Goal: Register for event/course

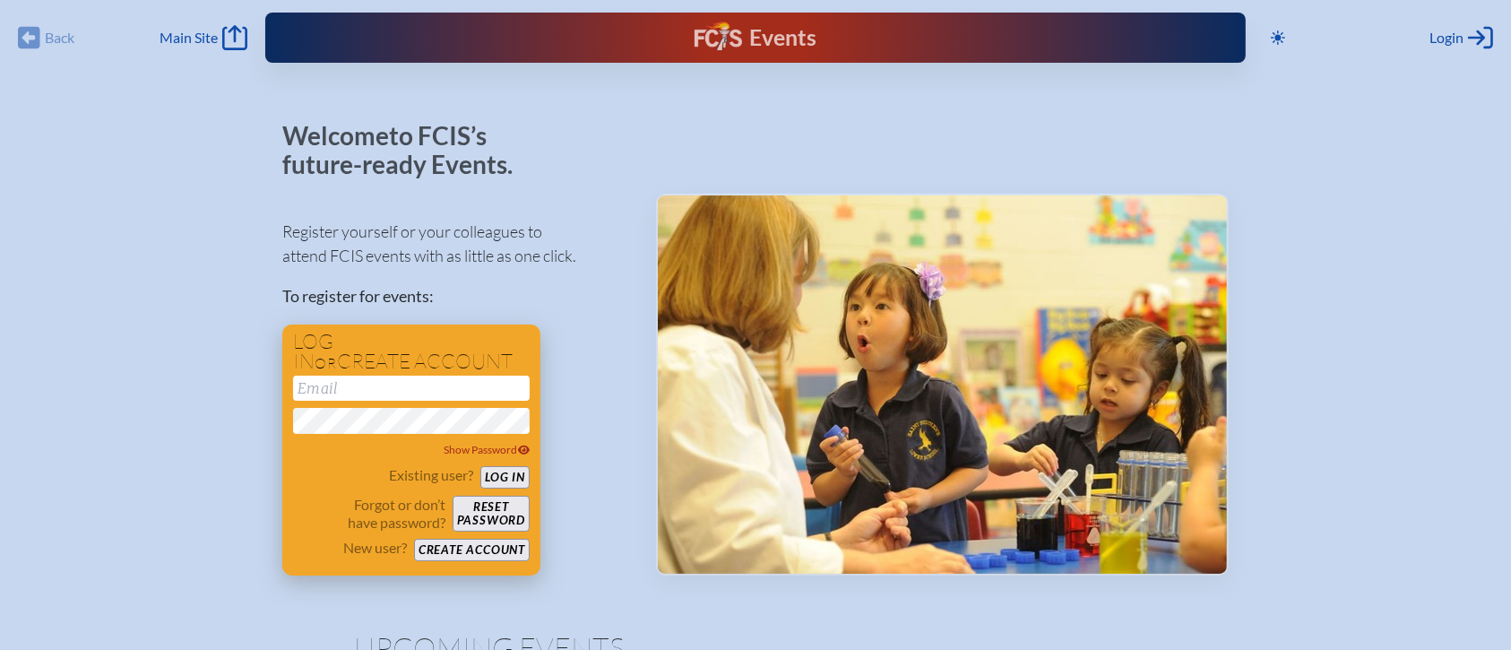
type input "[EMAIL_ADDRESS][DOMAIN_NAME]"
click at [518, 475] on button "Log in" at bounding box center [505, 477] width 49 height 22
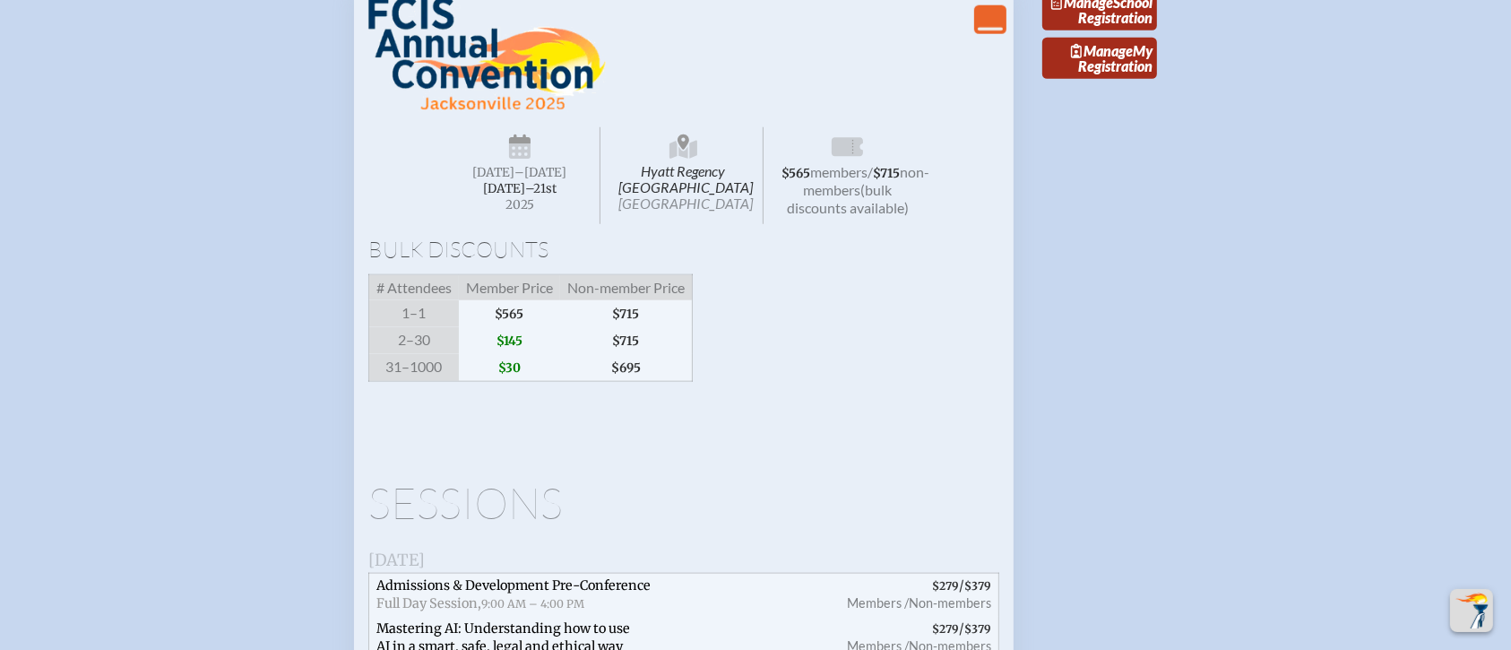
scroll to position [2031, 0]
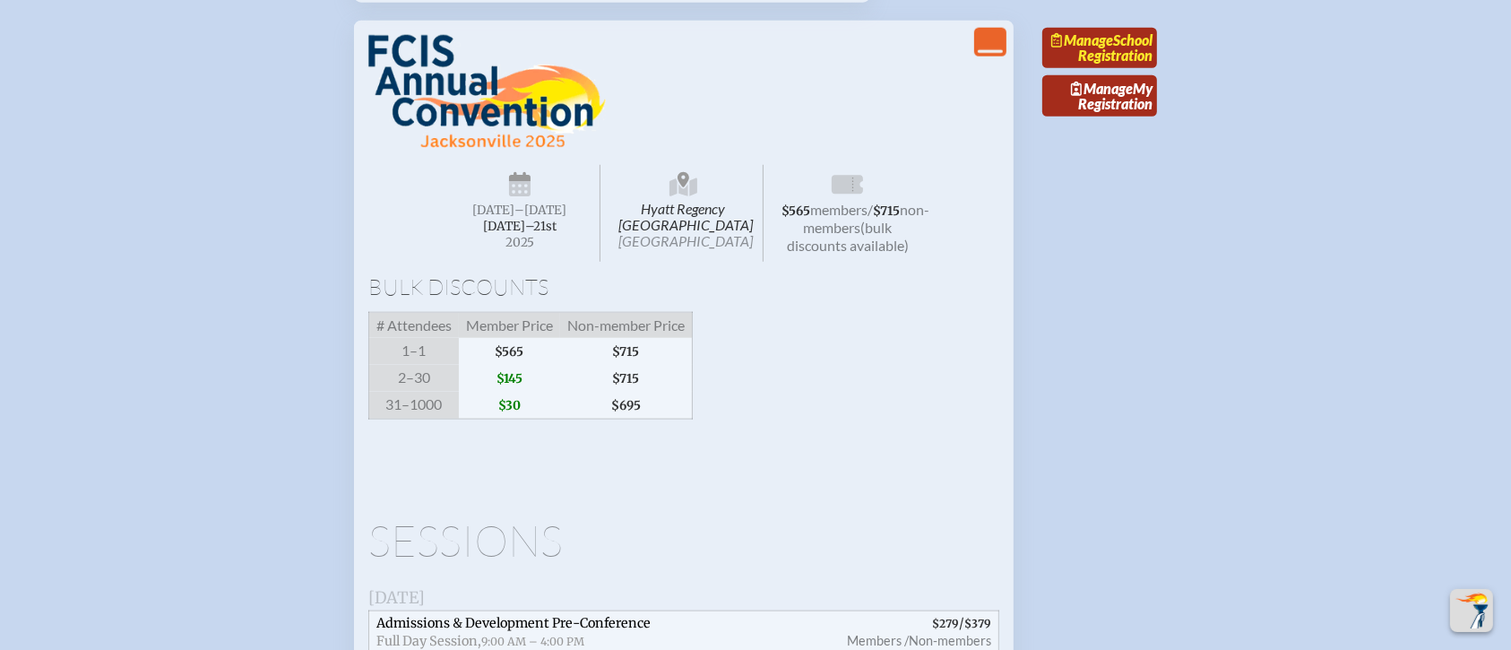
click at [1083, 69] on link "Manage School Registration" at bounding box center [1100, 48] width 115 height 41
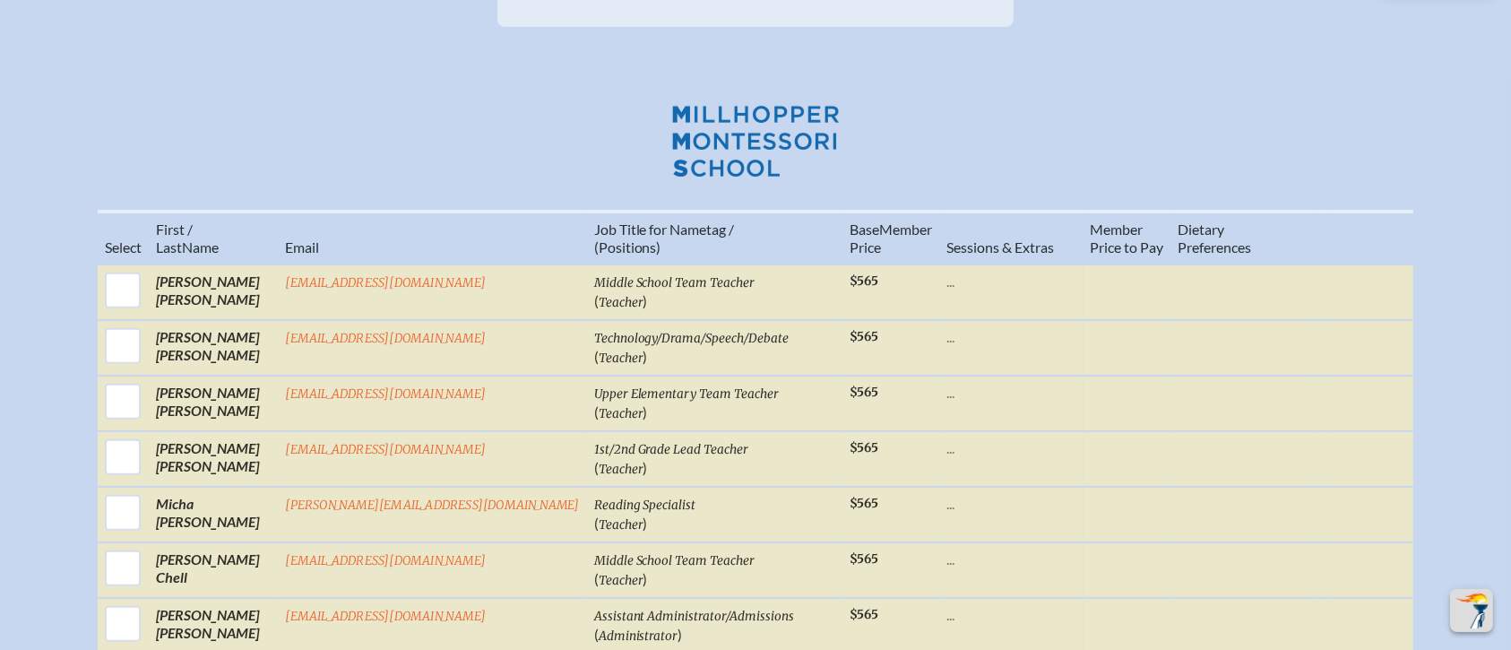
scroll to position [717, 0]
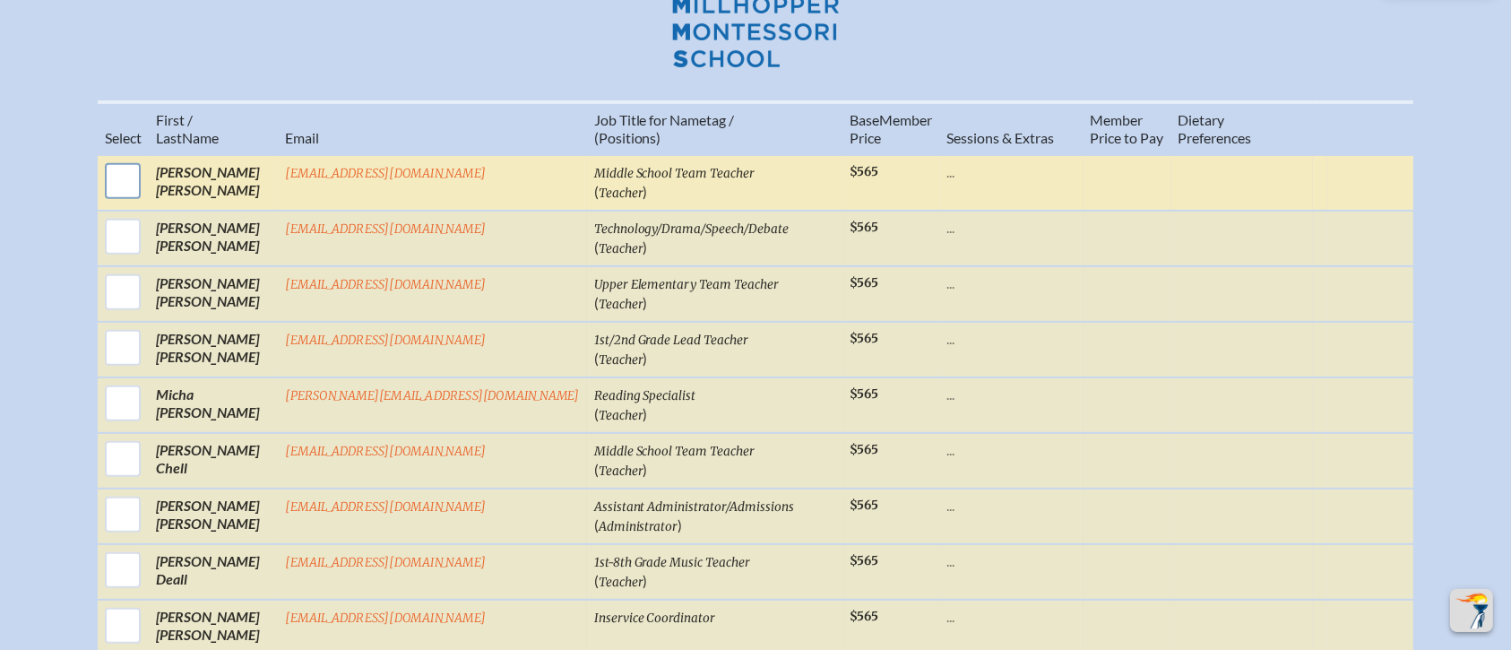
click at [145, 159] on input "checkbox" at bounding box center [122, 181] width 45 height 45
checkbox input "true"
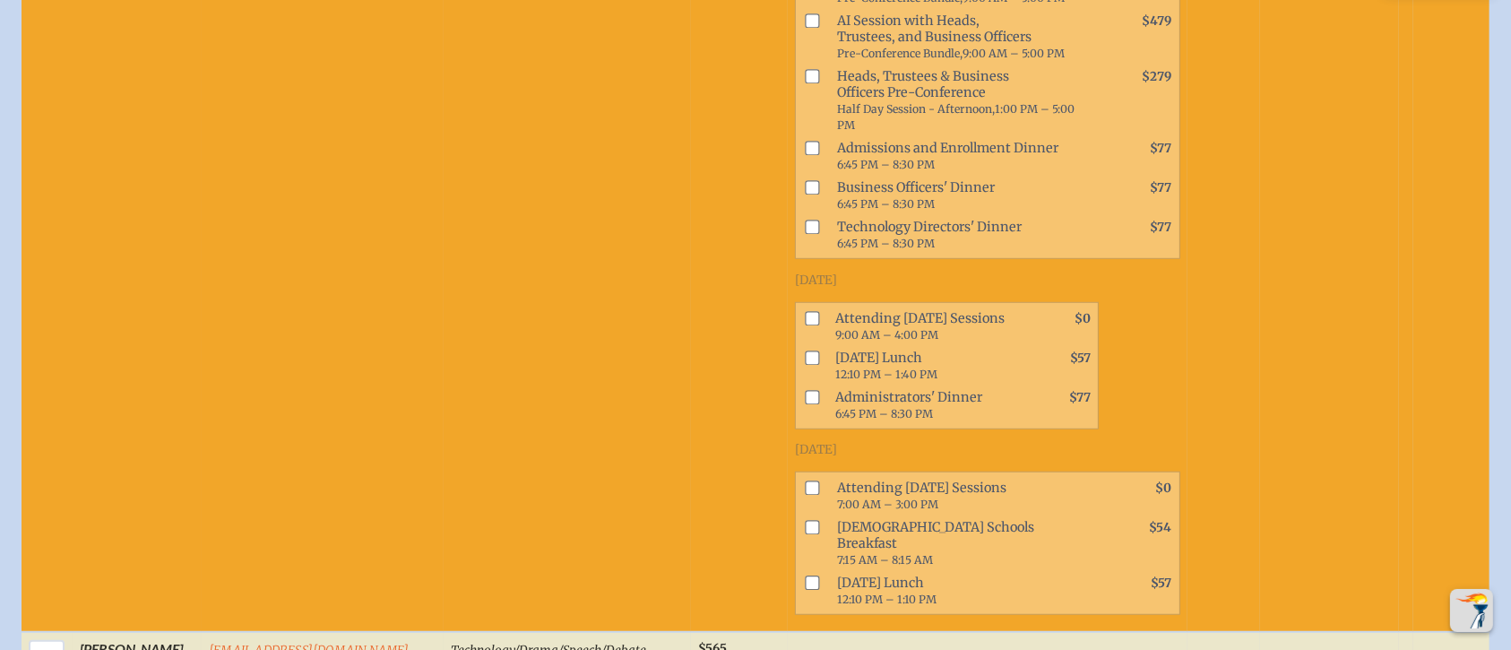
scroll to position [1195, 0]
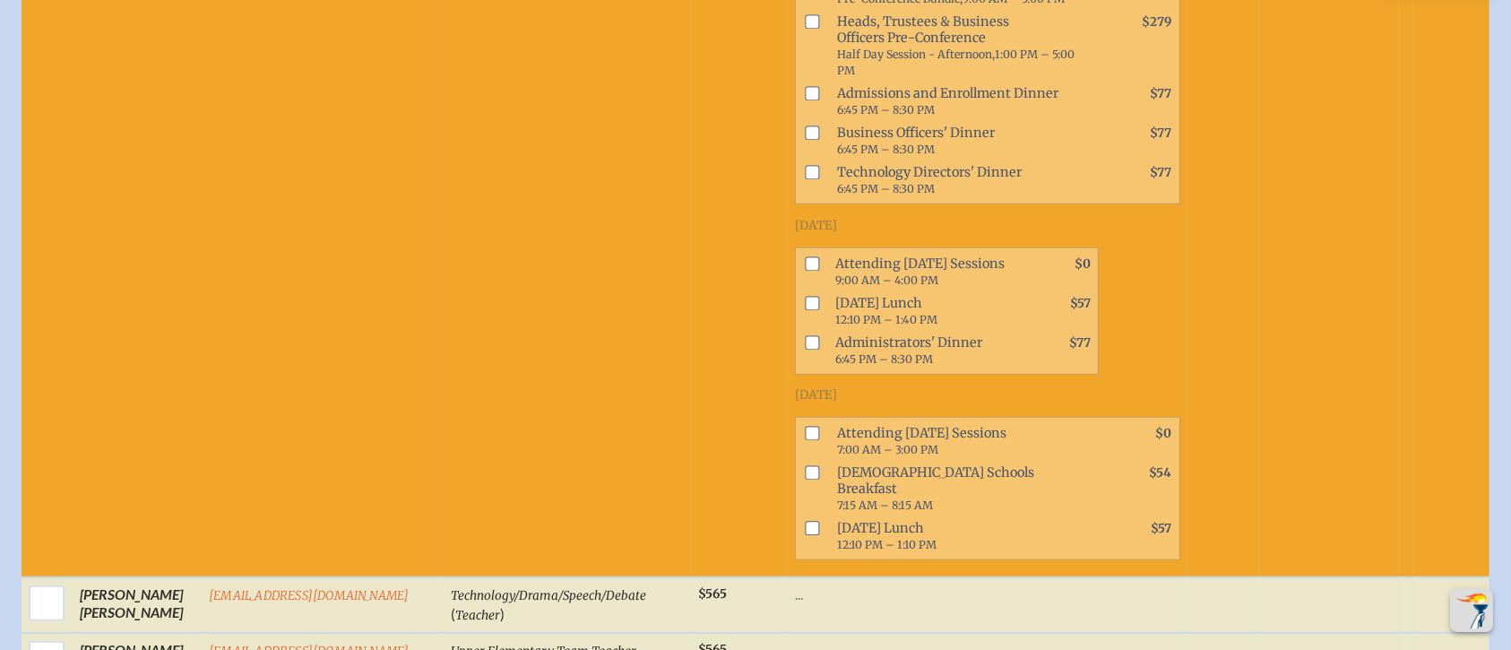
click at [806, 521] on input "checkbox" at bounding box center [813, 528] width 14 height 14
checkbox input "true"
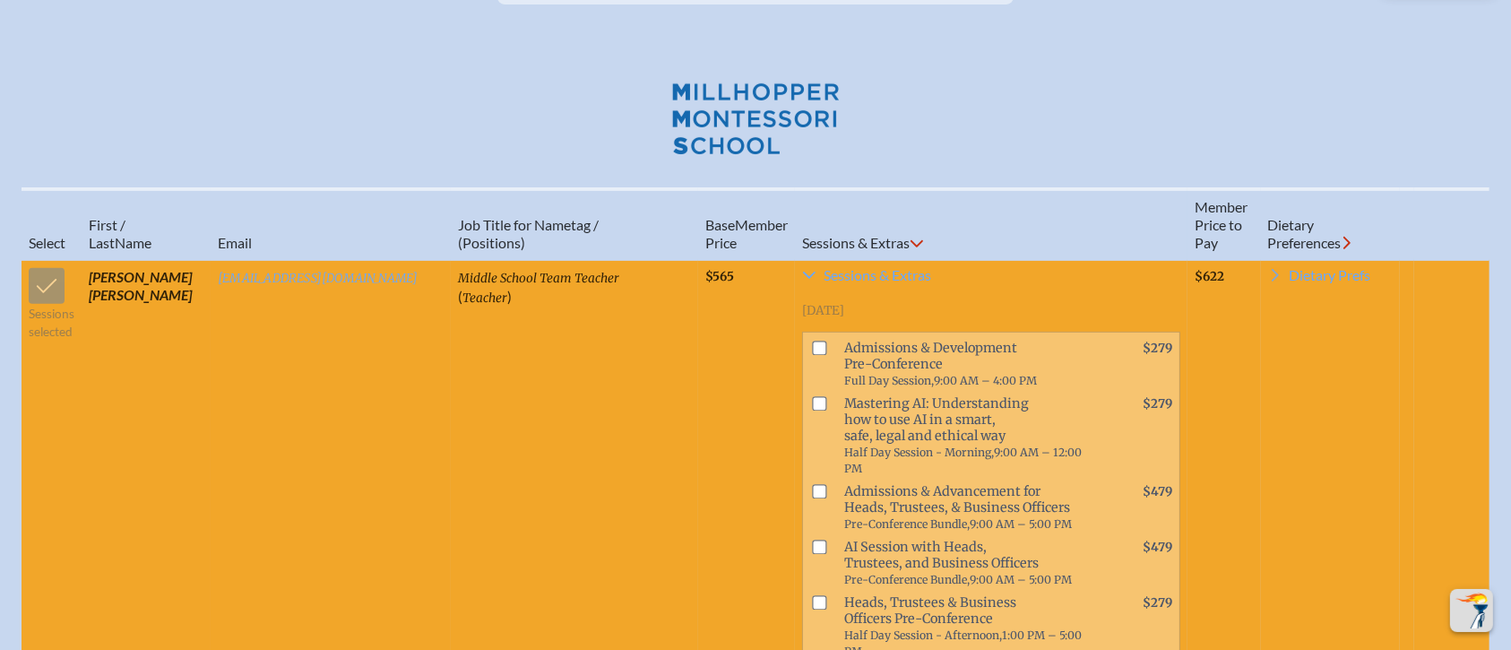
scroll to position [597, 0]
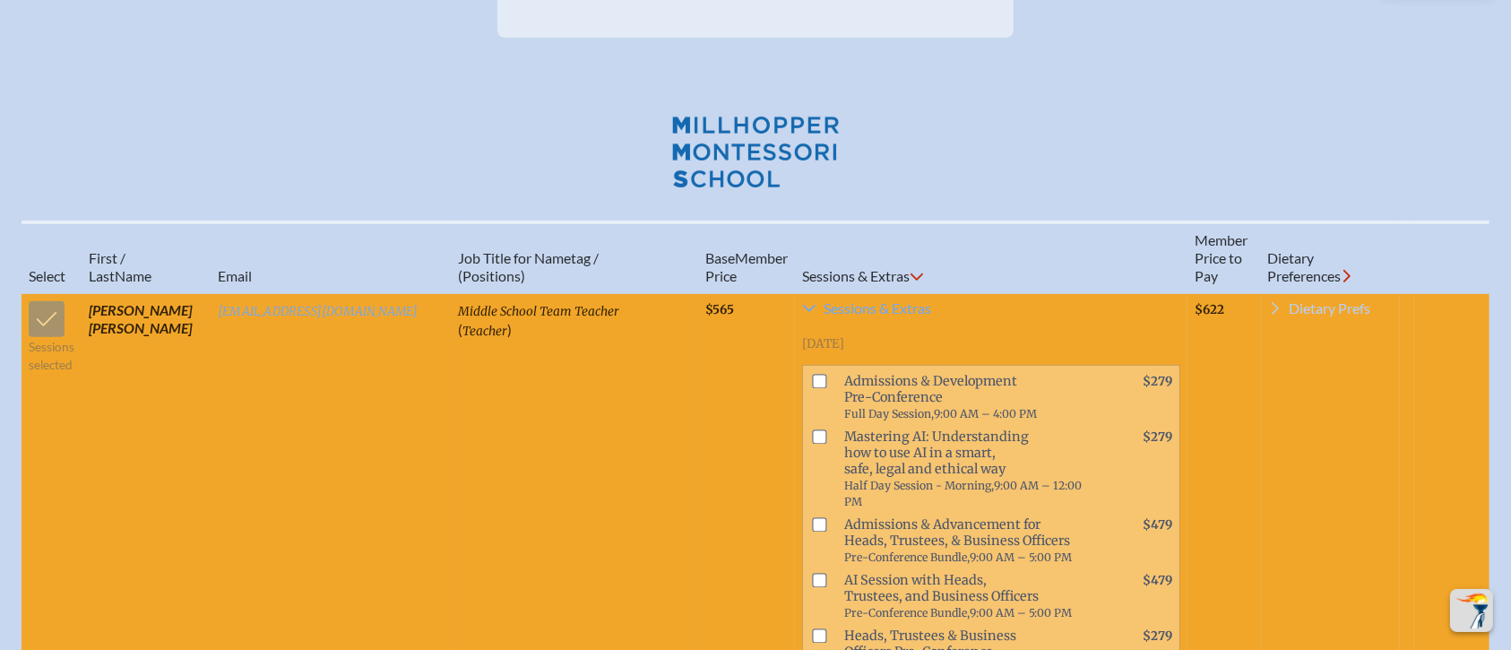
click at [1312, 301] on span "Dietary Prefs" at bounding box center [1331, 308] width 82 height 14
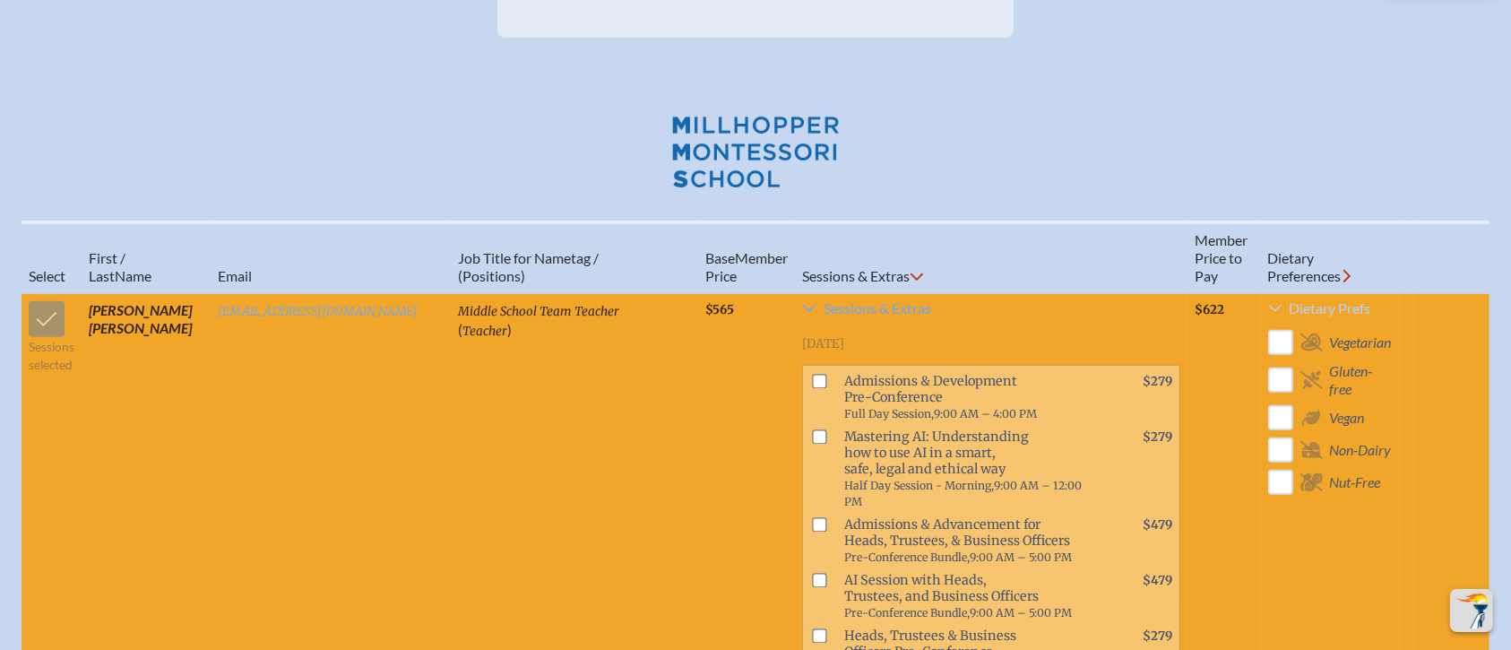
click at [1312, 301] on span "Dietary Prefs" at bounding box center [1331, 308] width 82 height 14
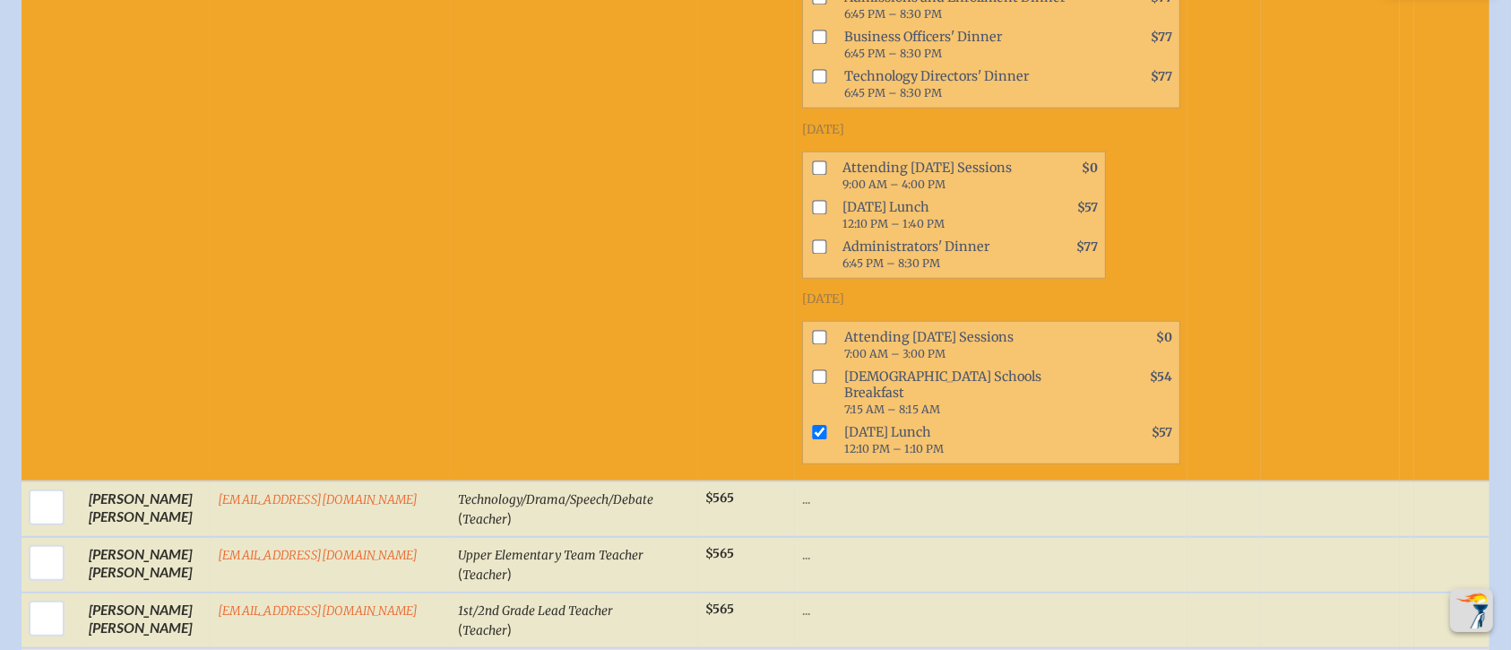
scroll to position [1314, 0]
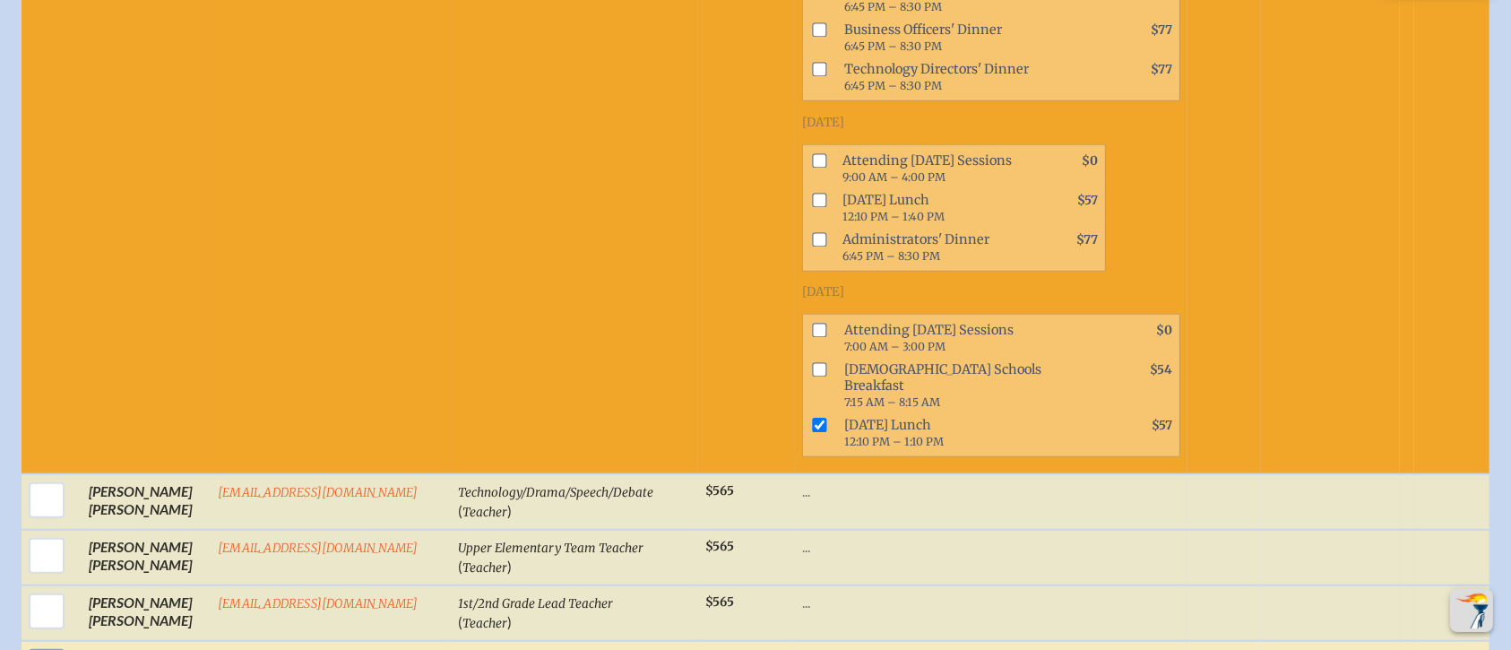
checkbox input "true"
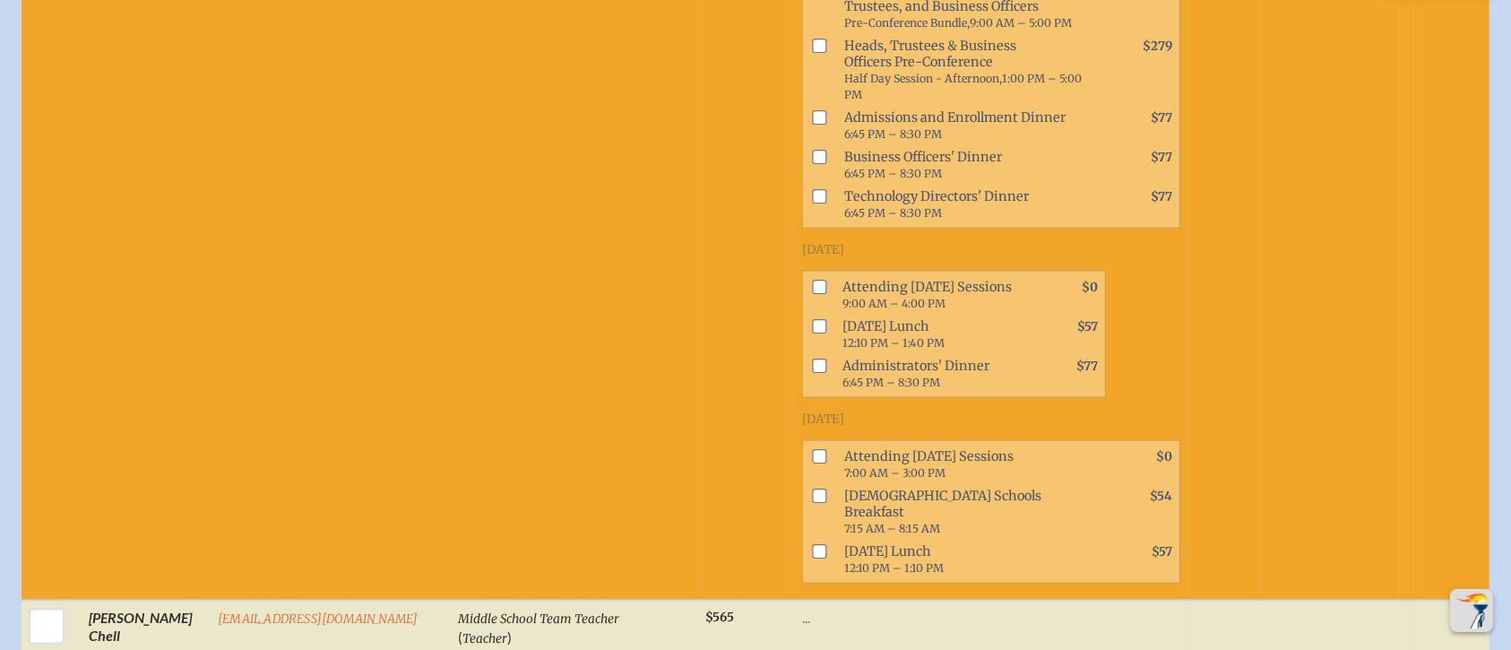
scroll to position [2271, 0]
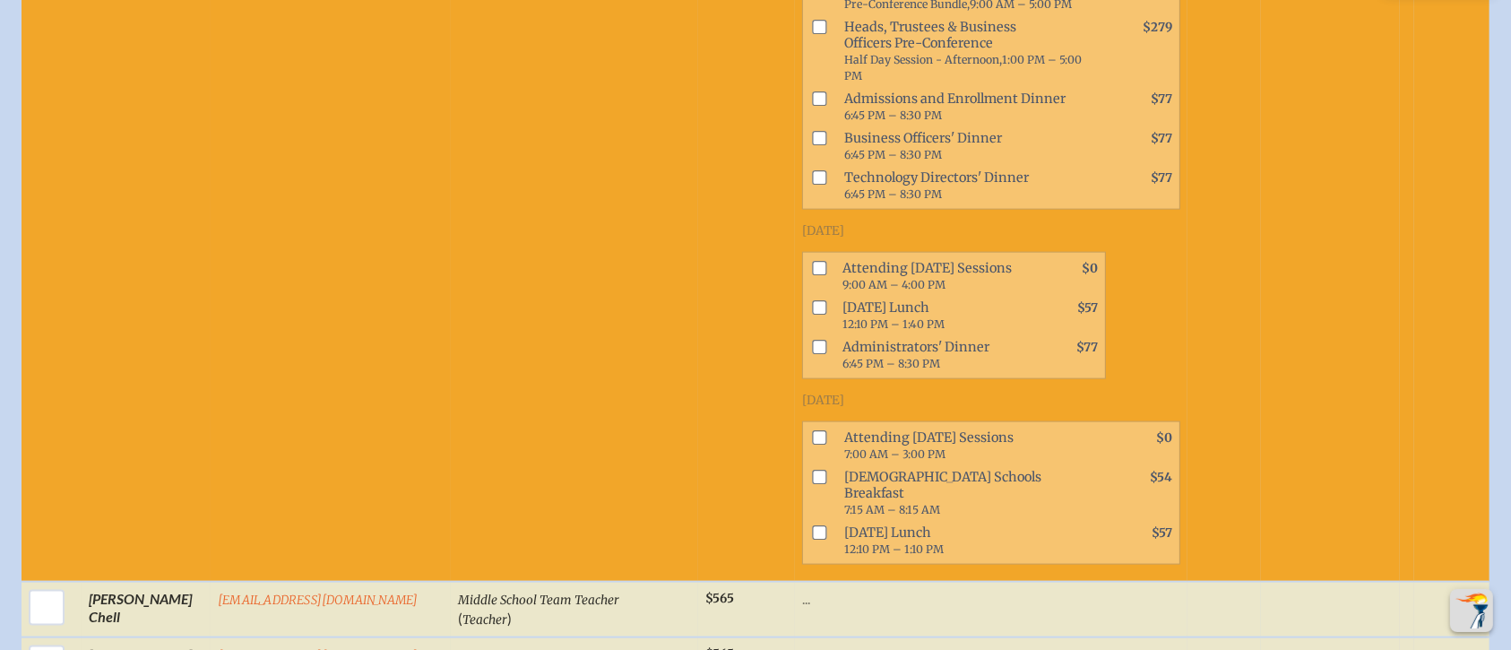
click at [813, 526] on input "checkbox" at bounding box center [820, 533] width 14 height 14
checkbox input "true"
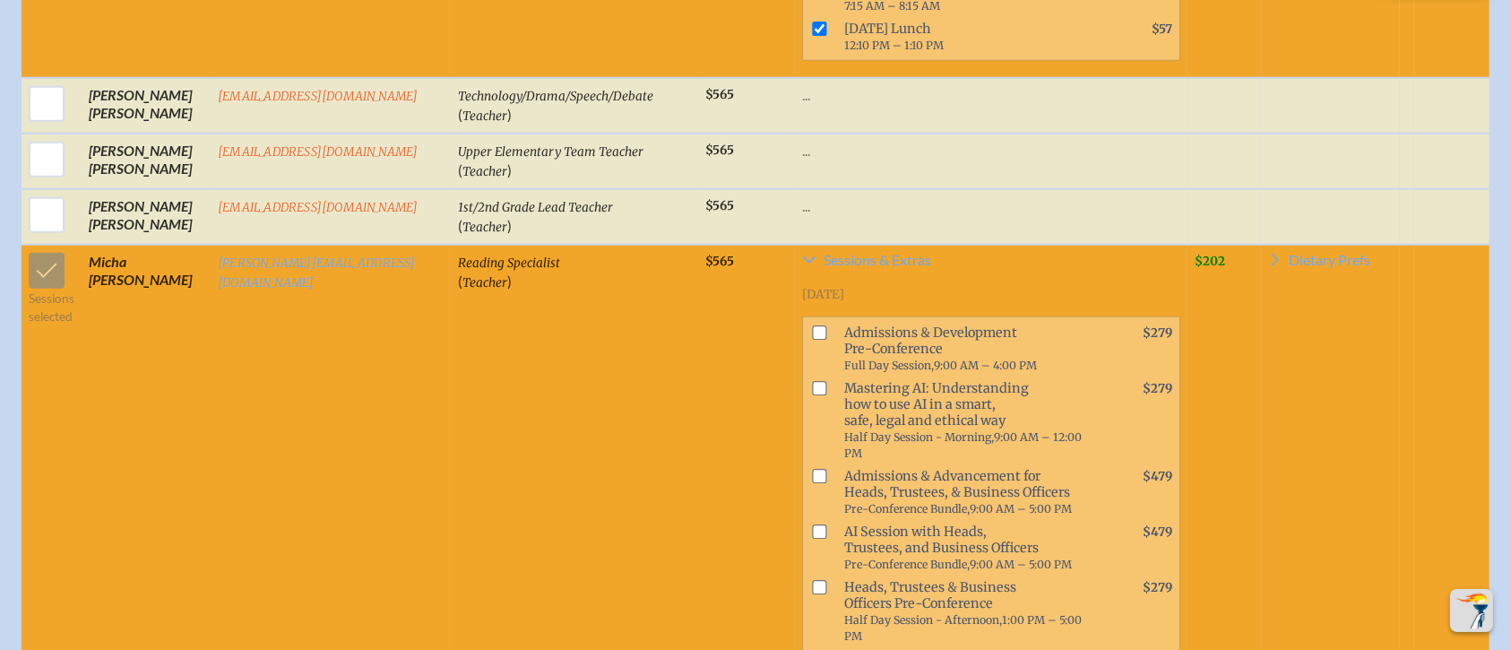
scroll to position [1673, 0]
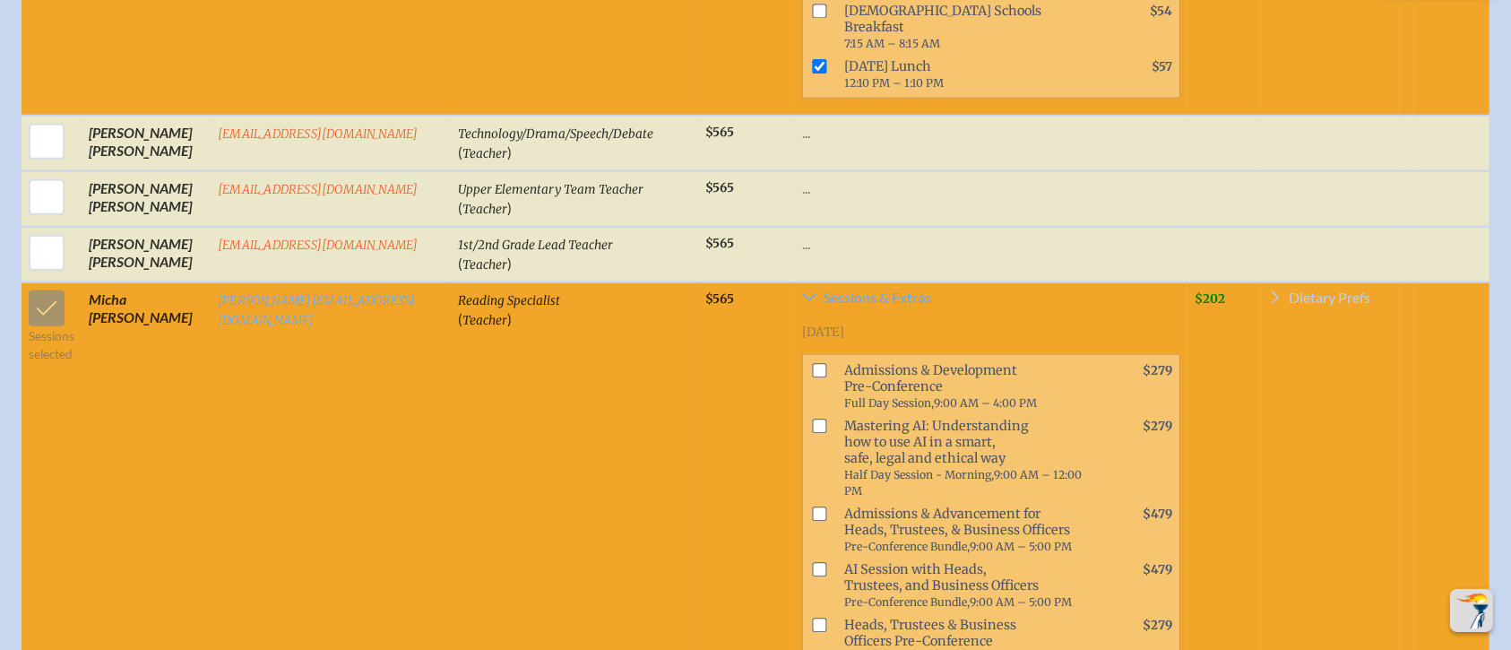
click at [1331, 290] on span "Dietary Prefs" at bounding box center [1331, 297] width 82 height 14
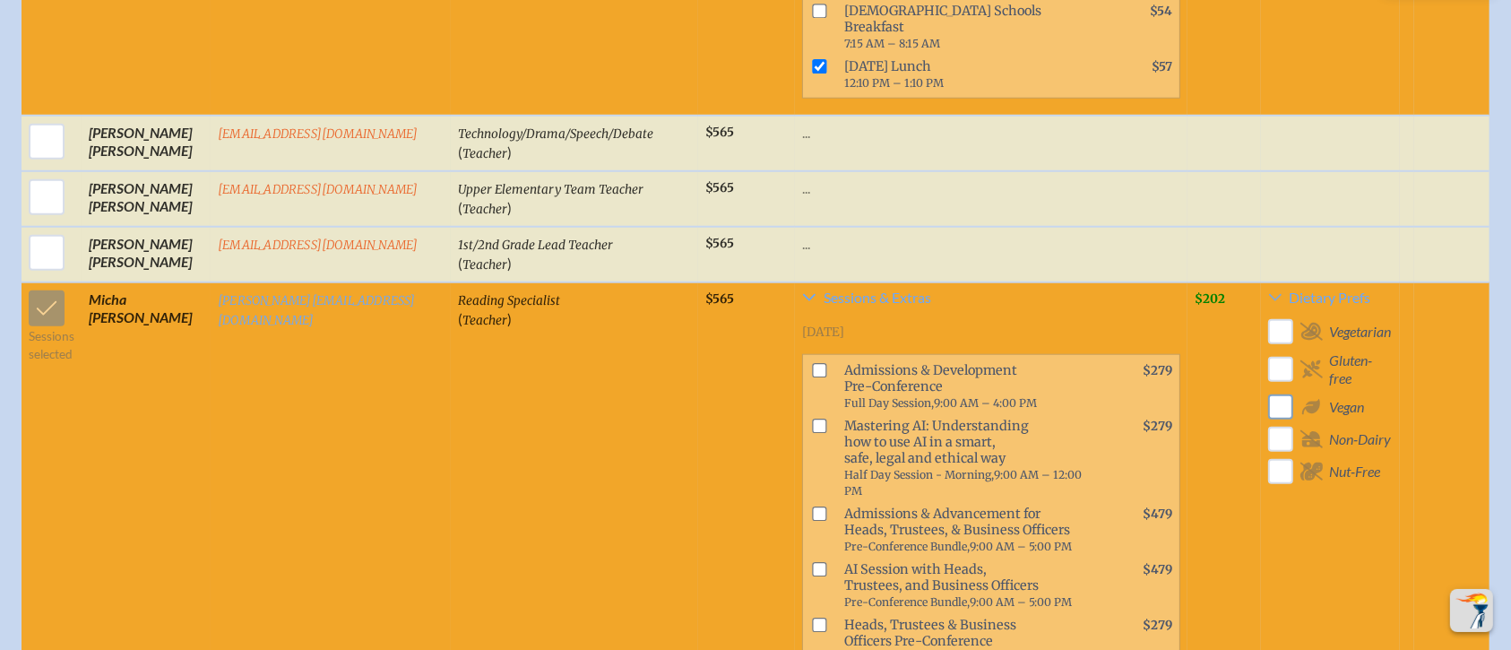
click at [1291, 391] on input "checkbox" at bounding box center [1280, 406] width 31 height 31
checkbox input "true"
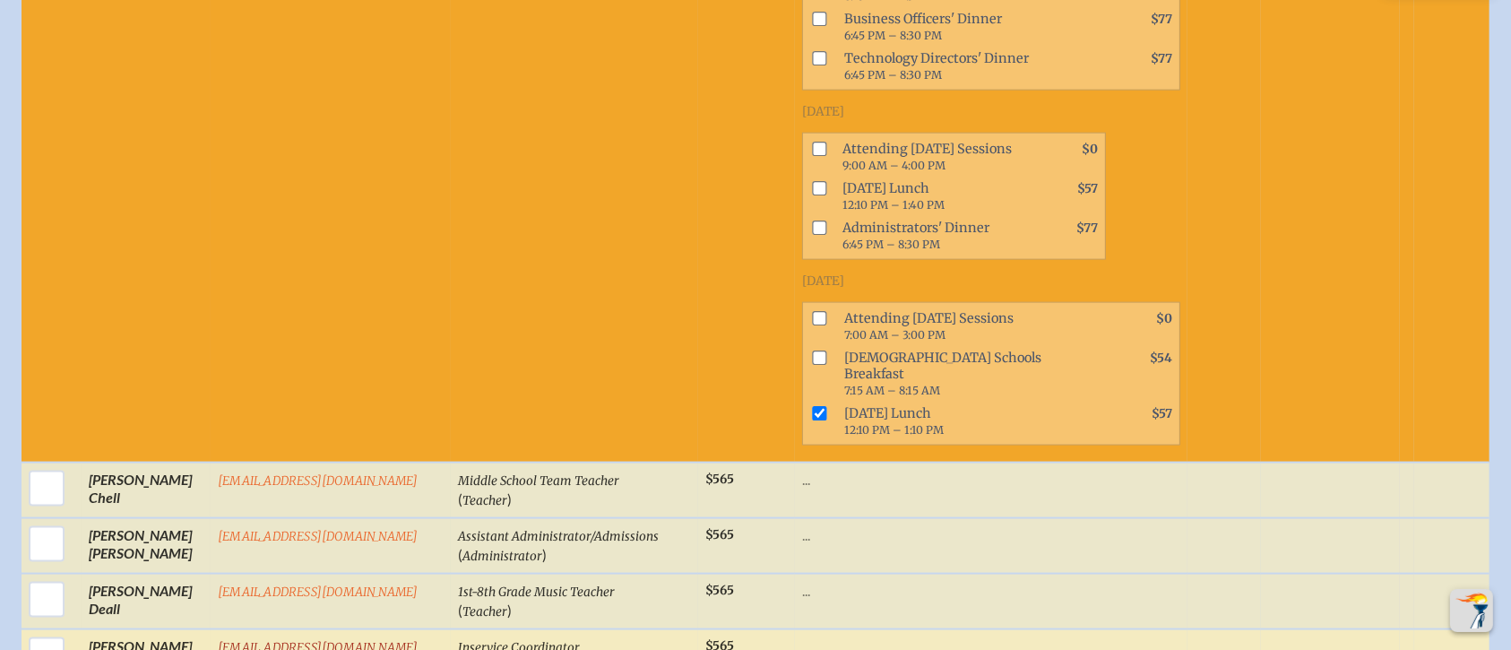
scroll to position [2510, 0]
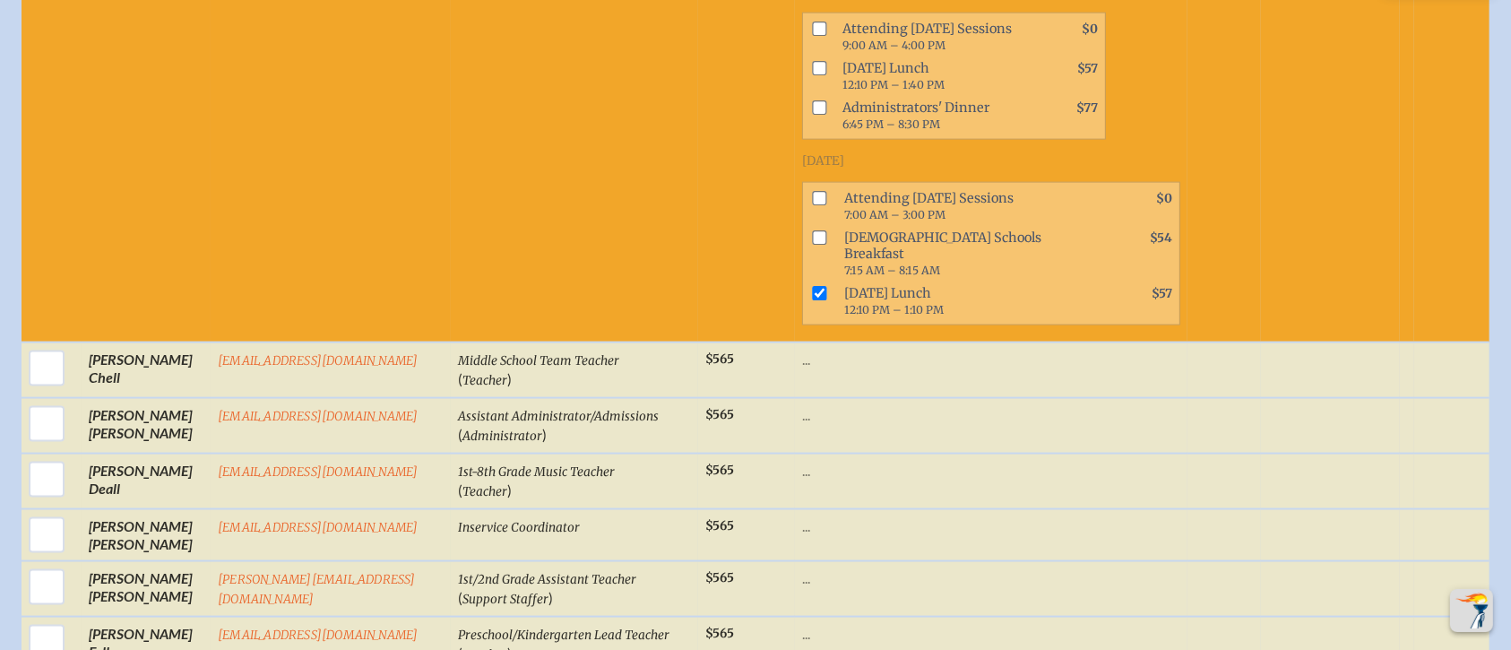
checkbox input "true"
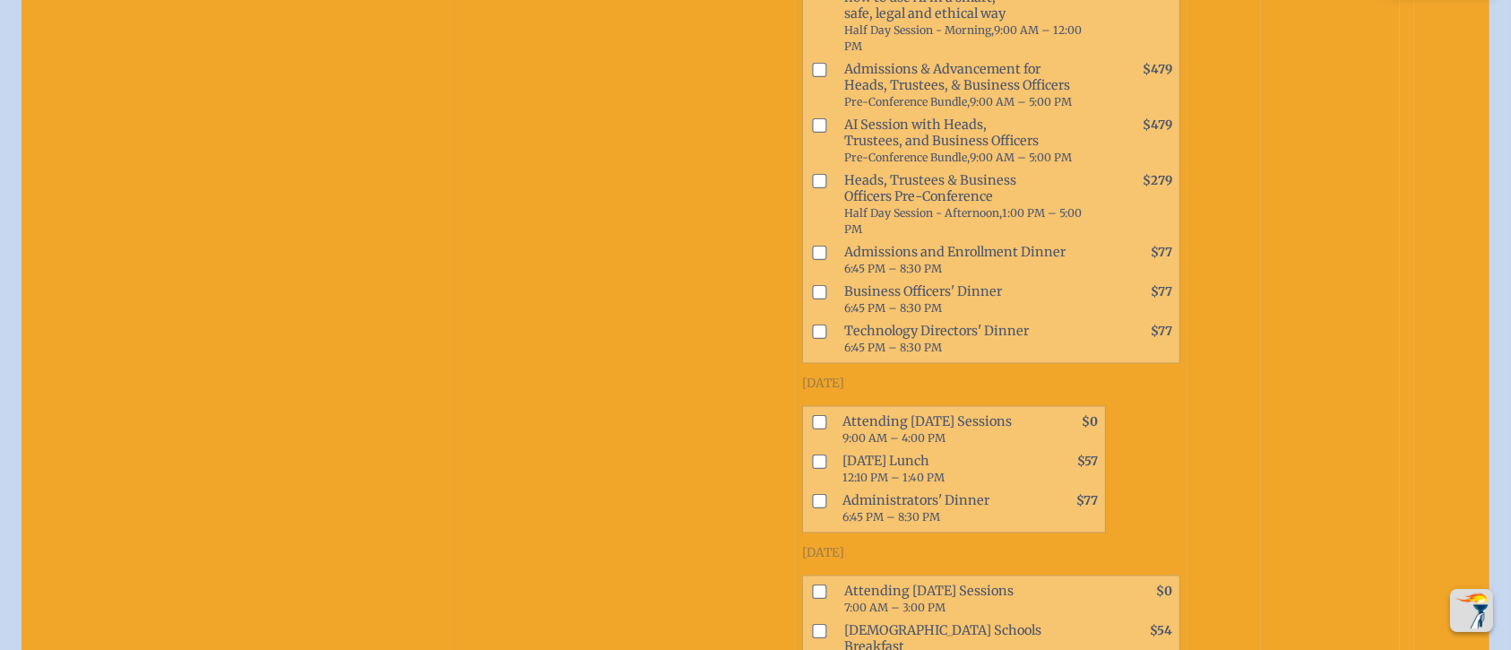
scroll to position [3466, 0]
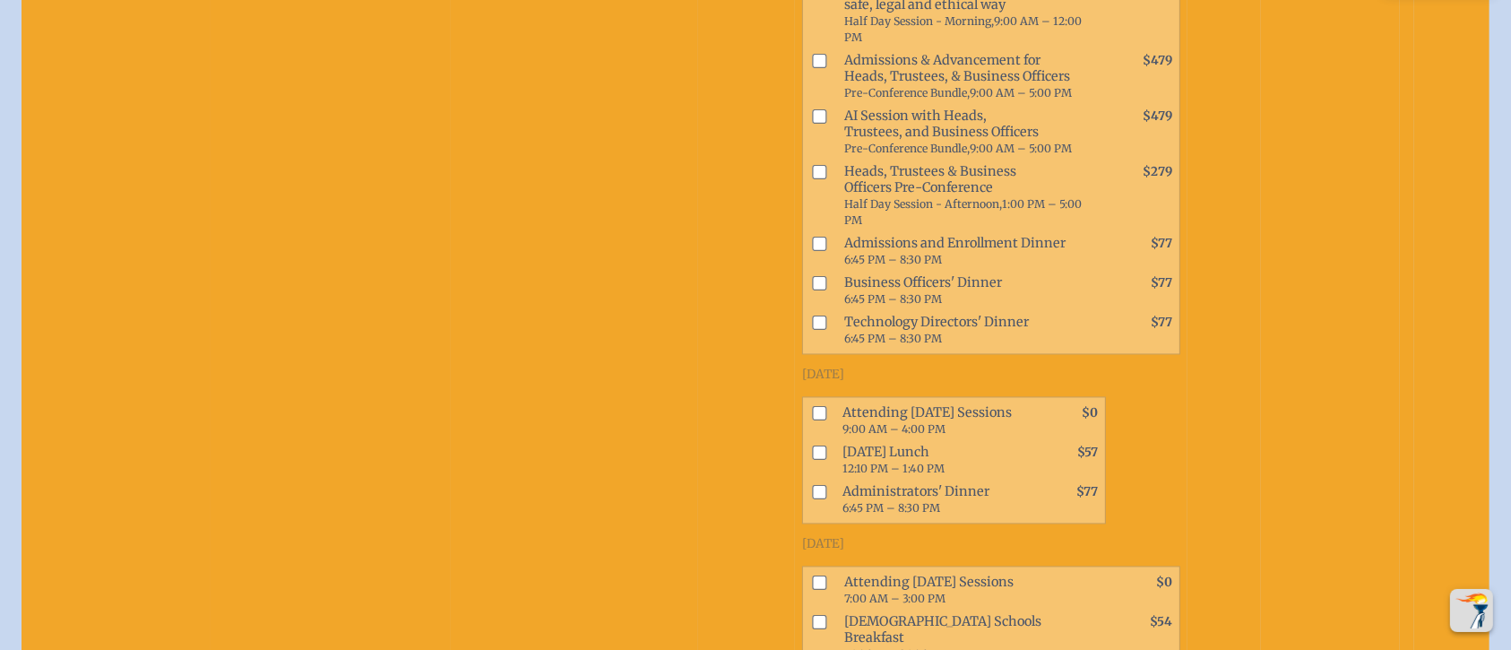
checkbox input "true"
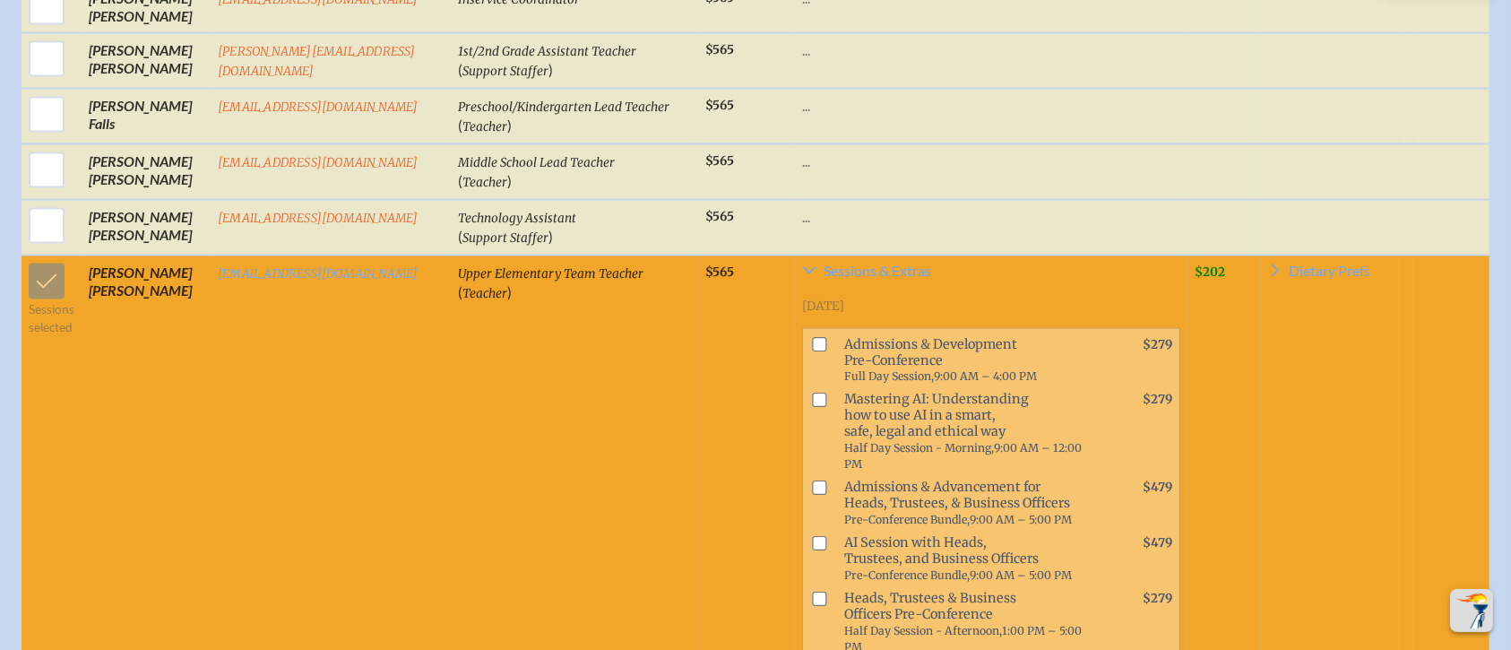
scroll to position [2988, 0]
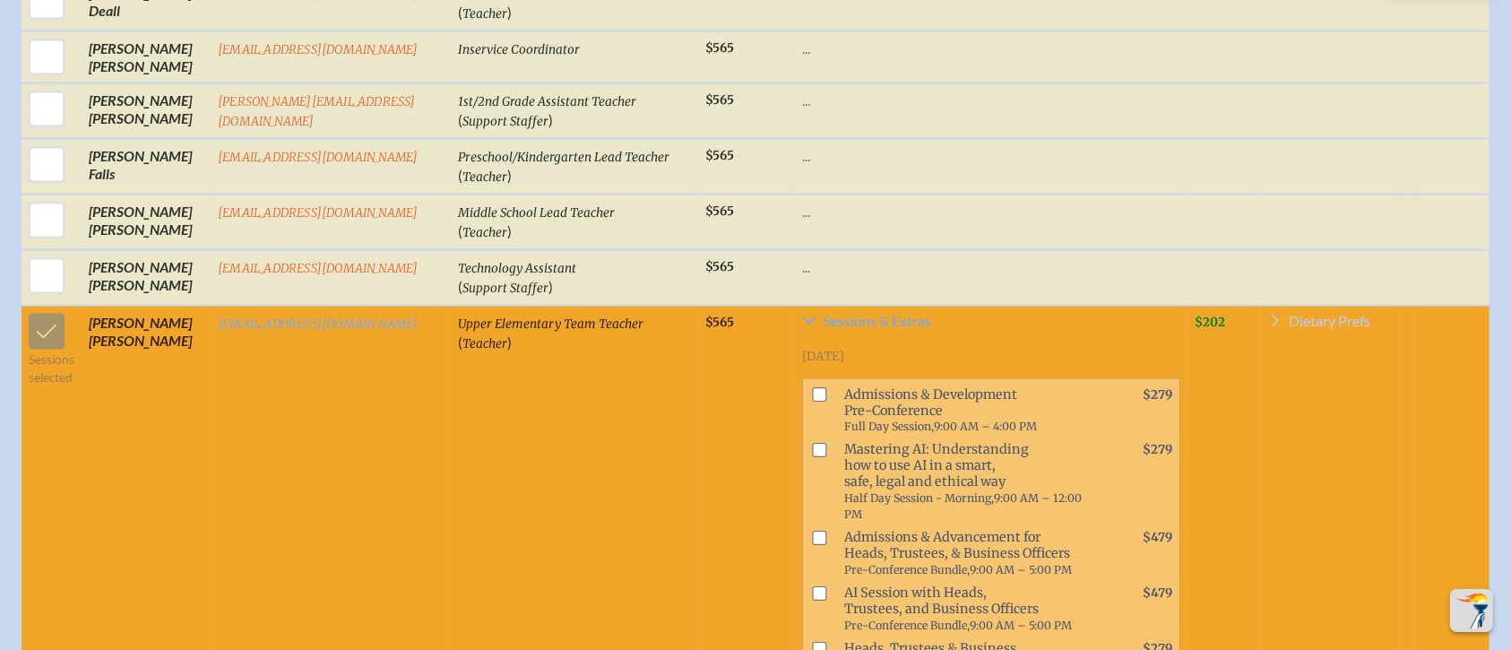
click at [1364, 314] on span "Dietary Prefs" at bounding box center [1331, 321] width 82 height 14
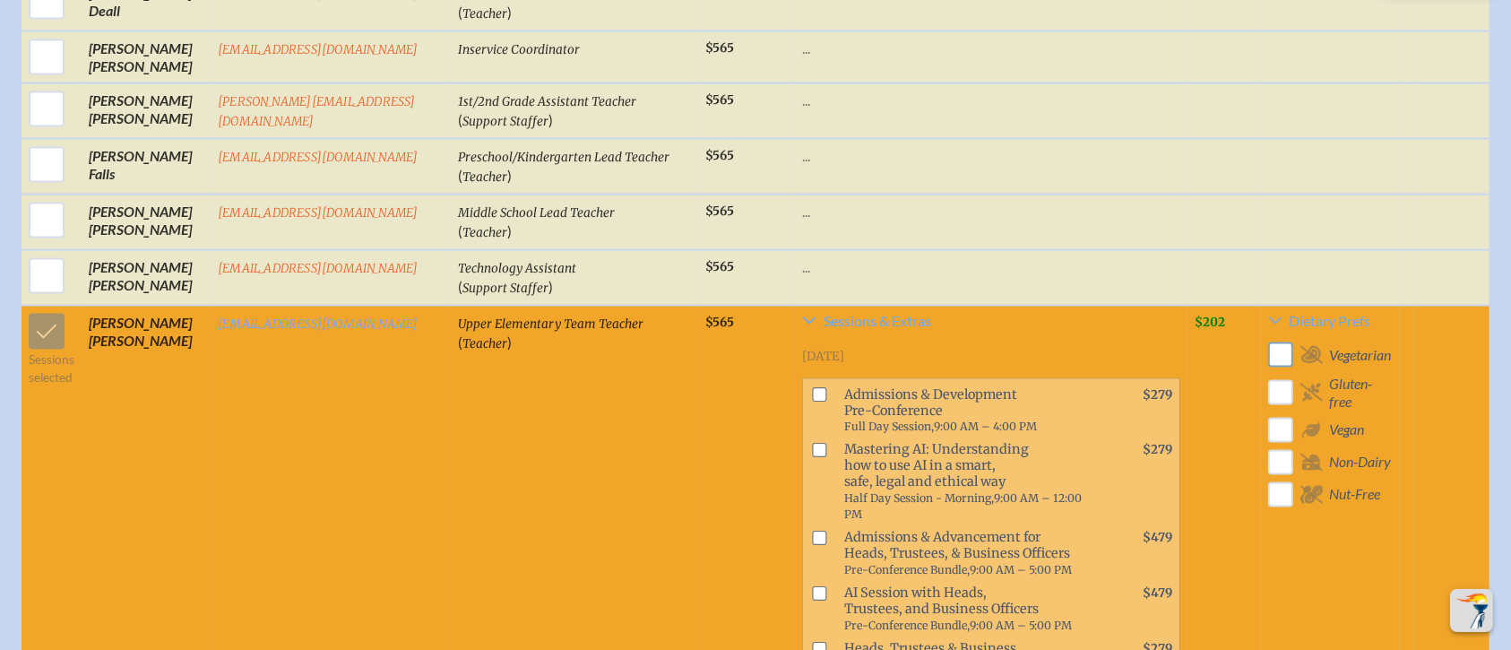
click at [1281, 340] on input "checkbox" at bounding box center [1280, 355] width 31 height 31
checkbox input "true"
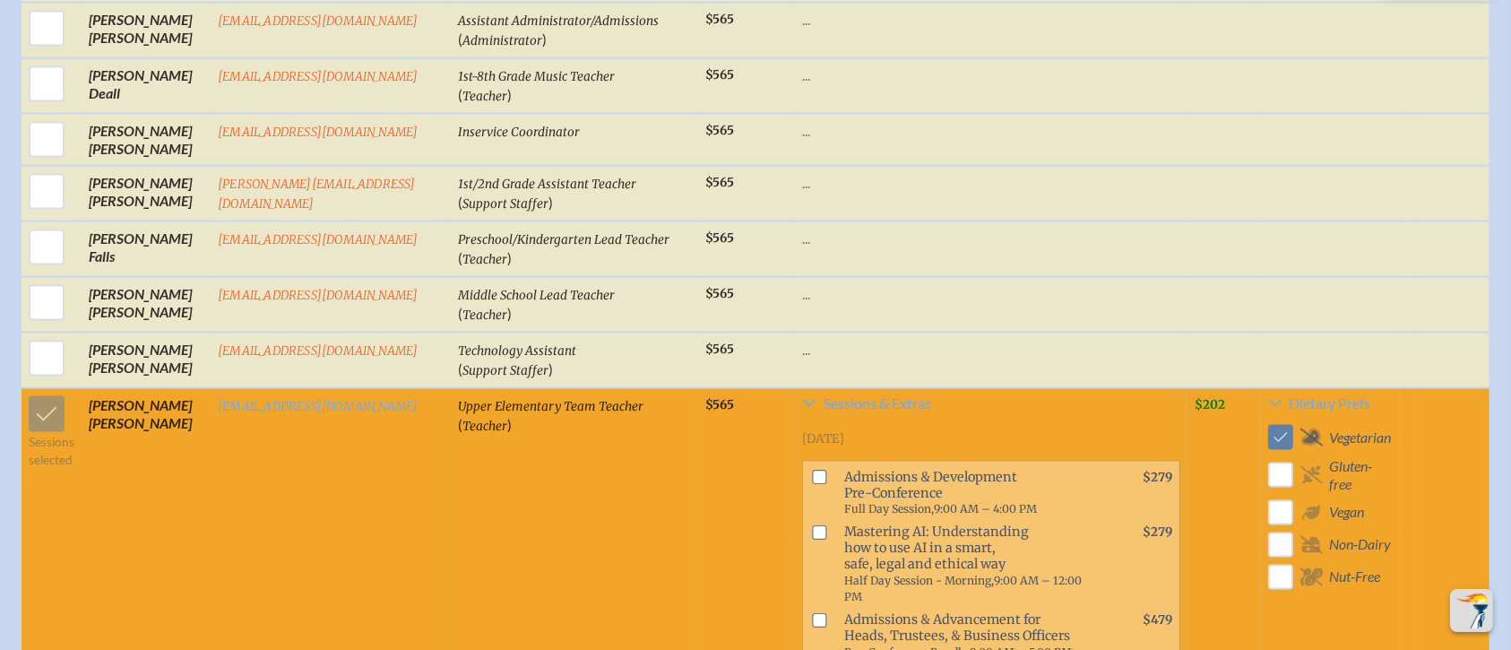
scroll to position [2869, 0]
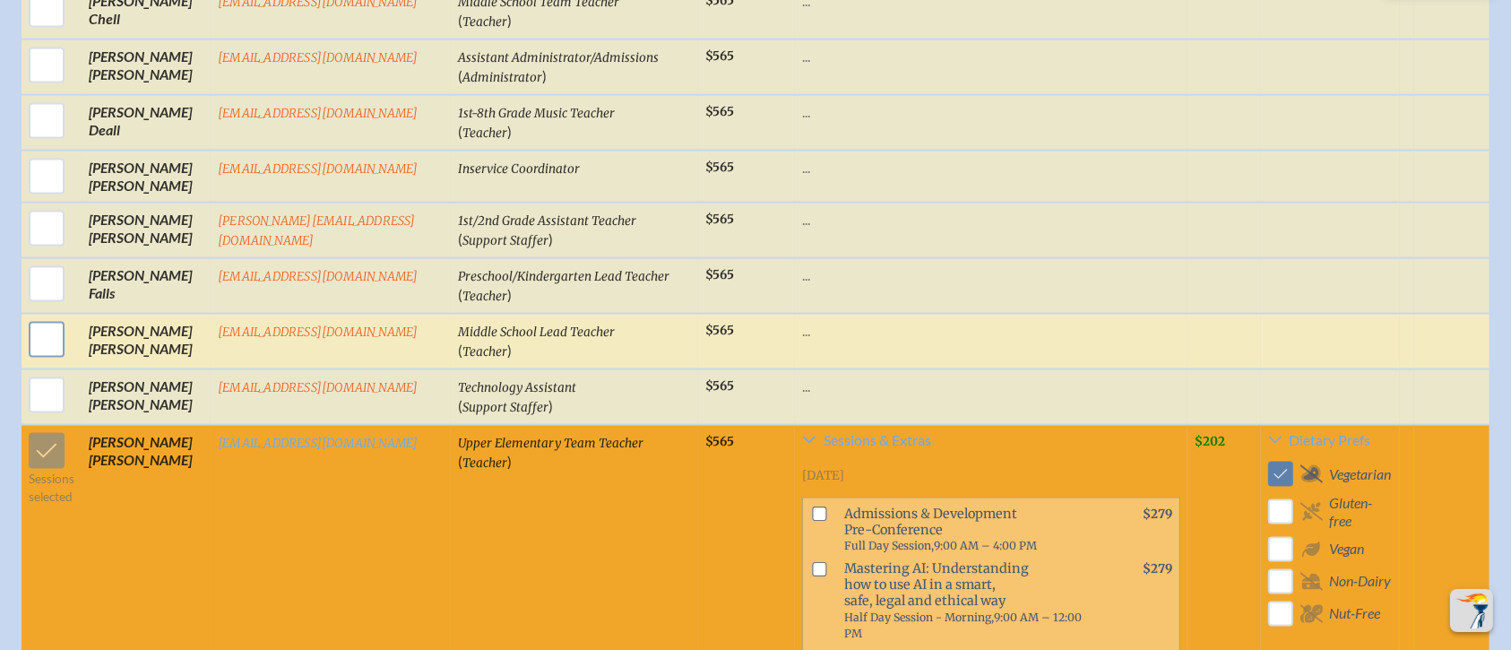
click at [45, 317] on input "checkbox" at bounding box center [46, 339] width 45 height 45
checkbox input "true"
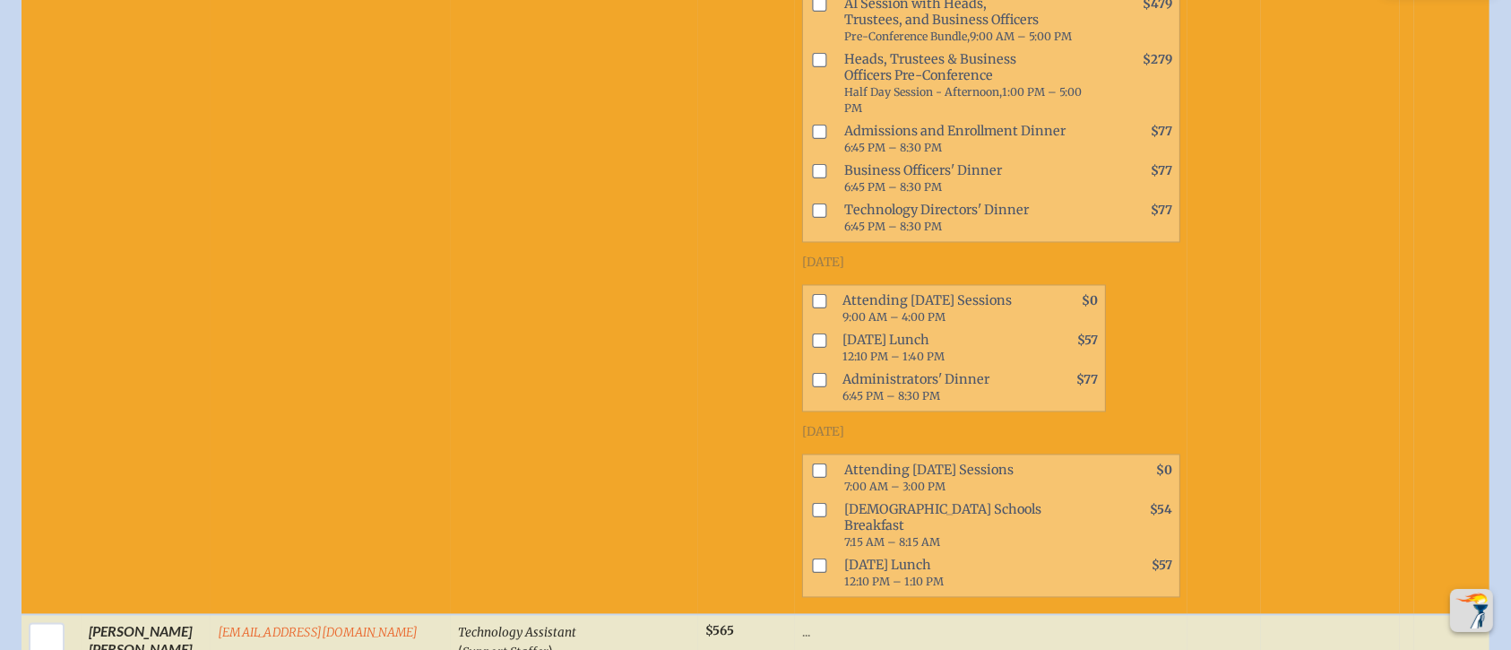
scroll to position [3466, 0]
click at [813, 559] on input "checkbox" at bounding box center [820, 566] width 14 height 14
checkbox input "true"
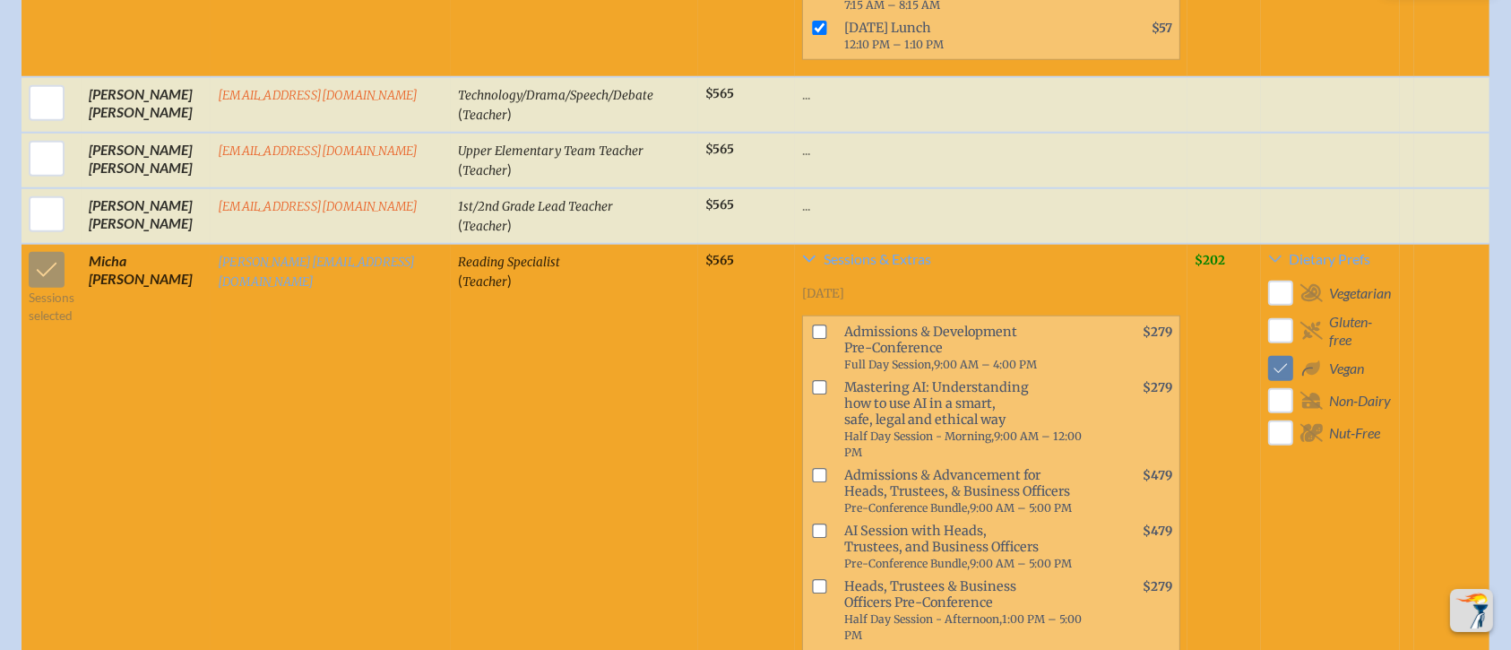
scroll to position [1673, 0]
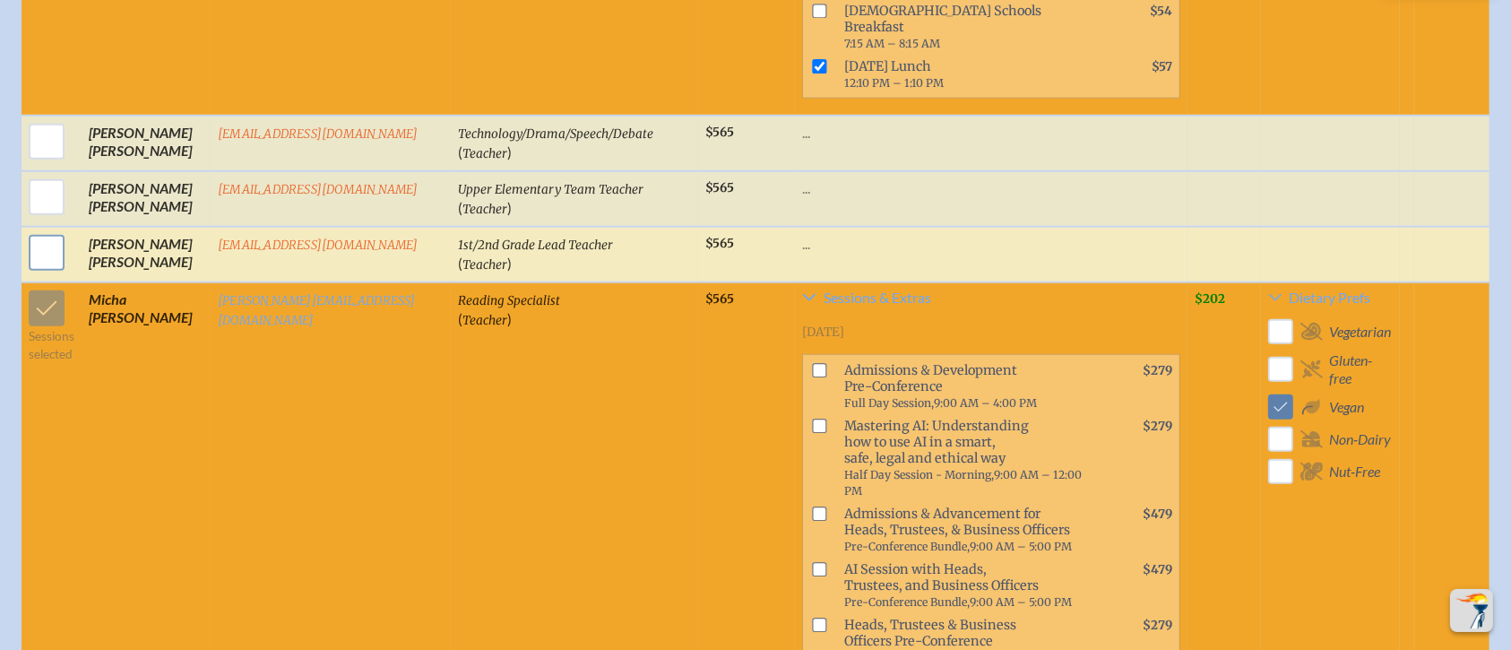
click at [34, 230] on input "checkbox" at bounding box center [46, 252] width 45 height 45
checkbox input "true"
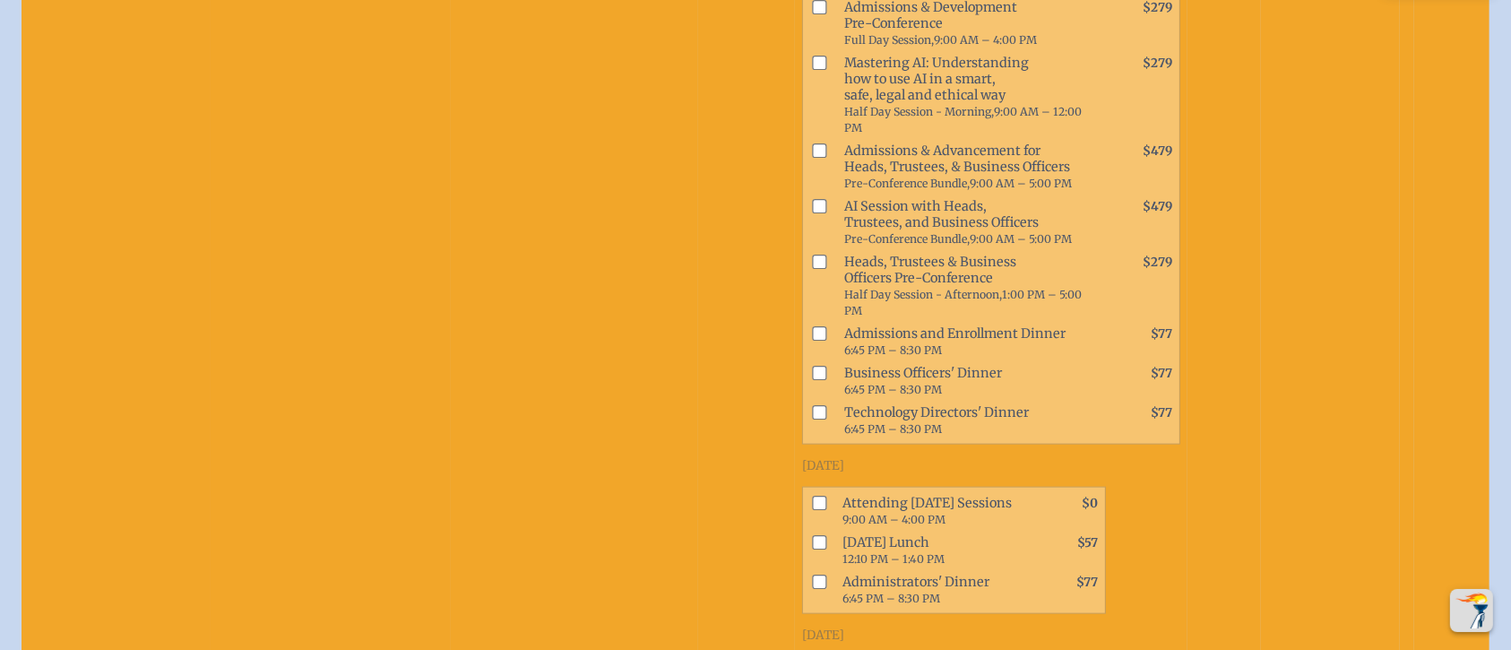
scroll to position [2031, 0]
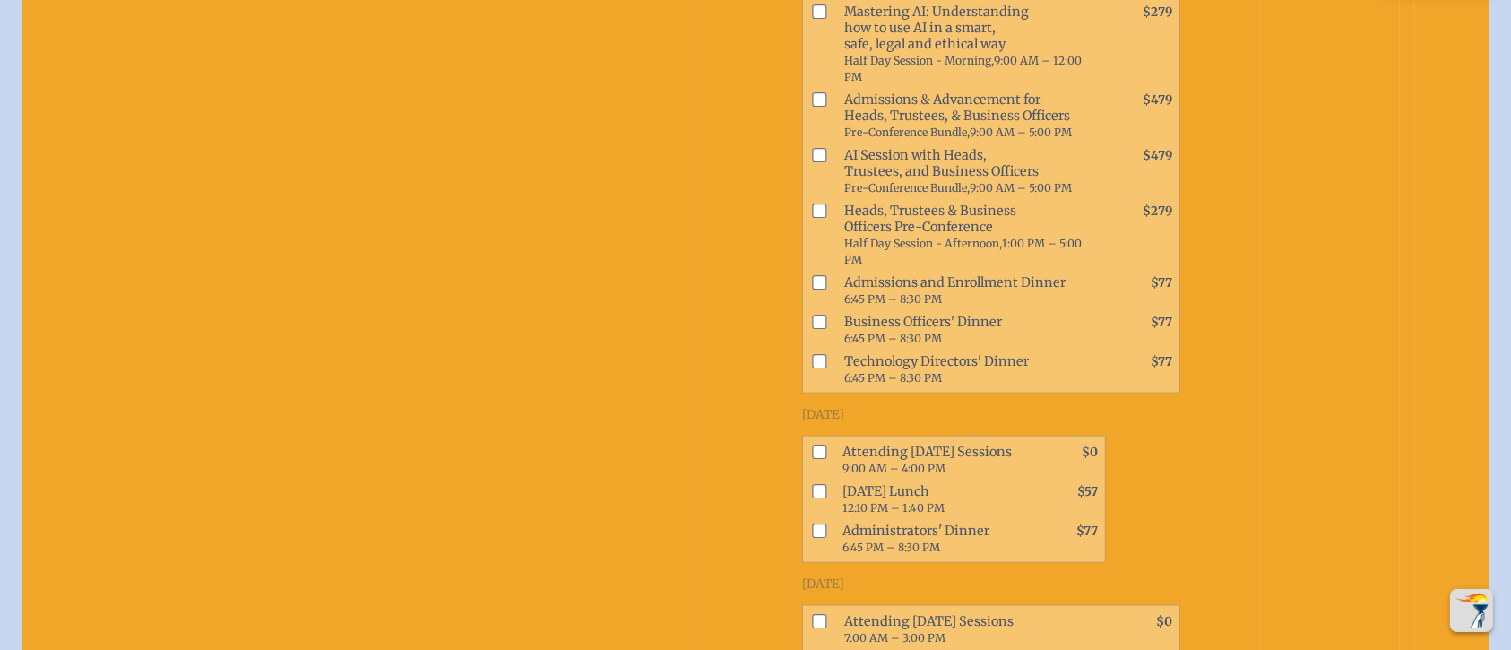
checkbox input "true"
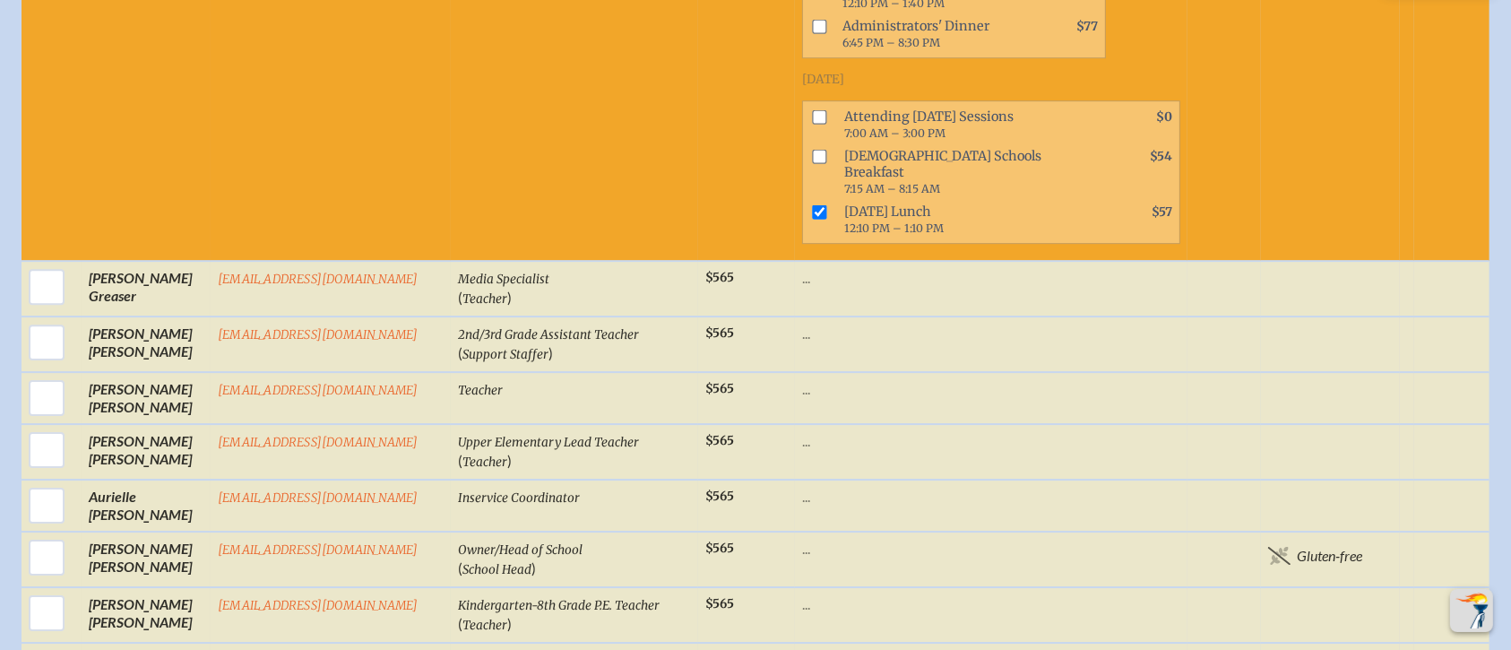
scroll to position [5617, 0]
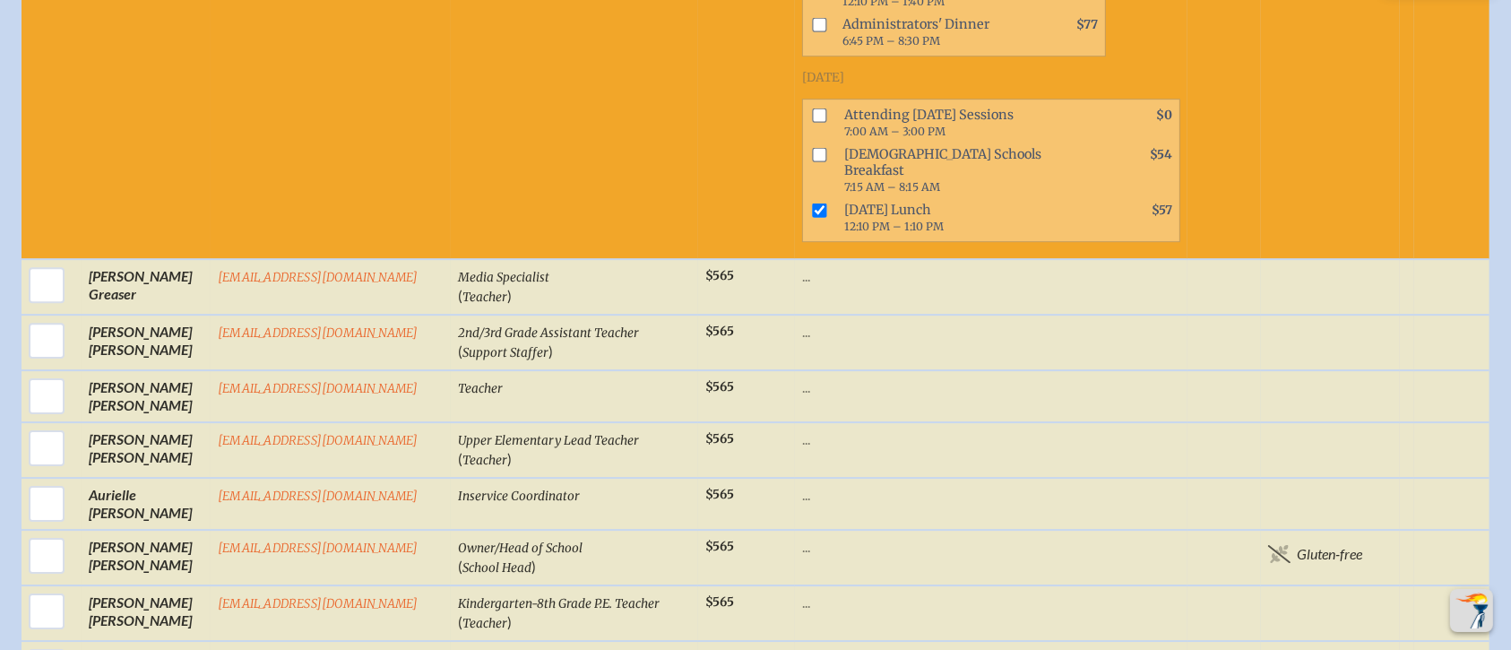
checkbox input "true"
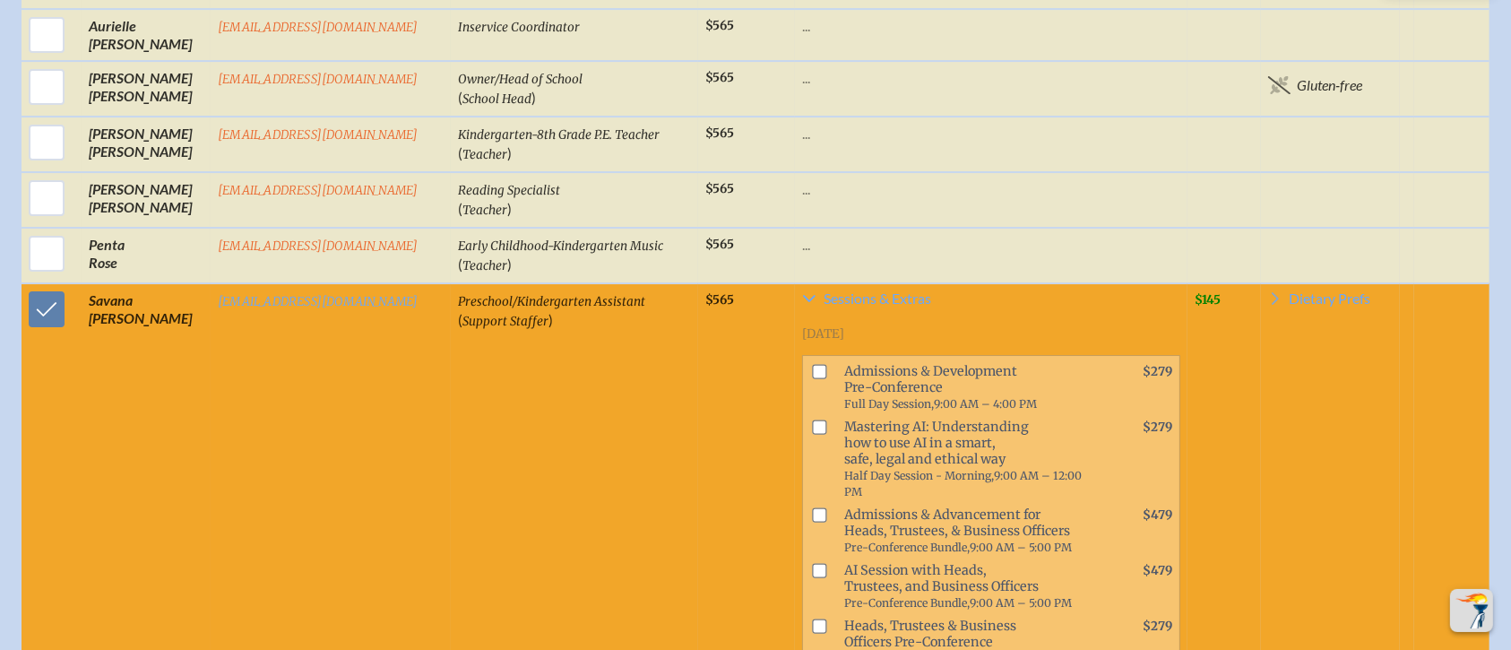
scroll to position [6215, 0]
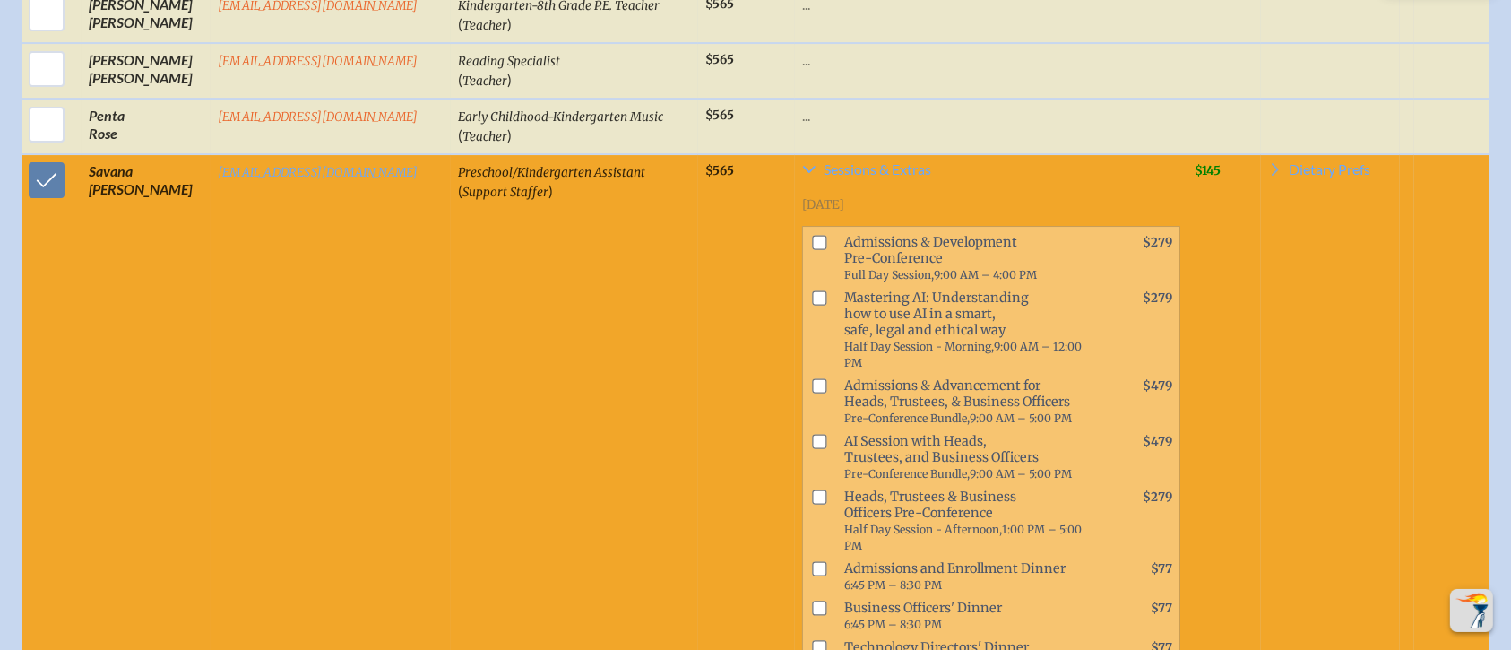
checkbox input "true"
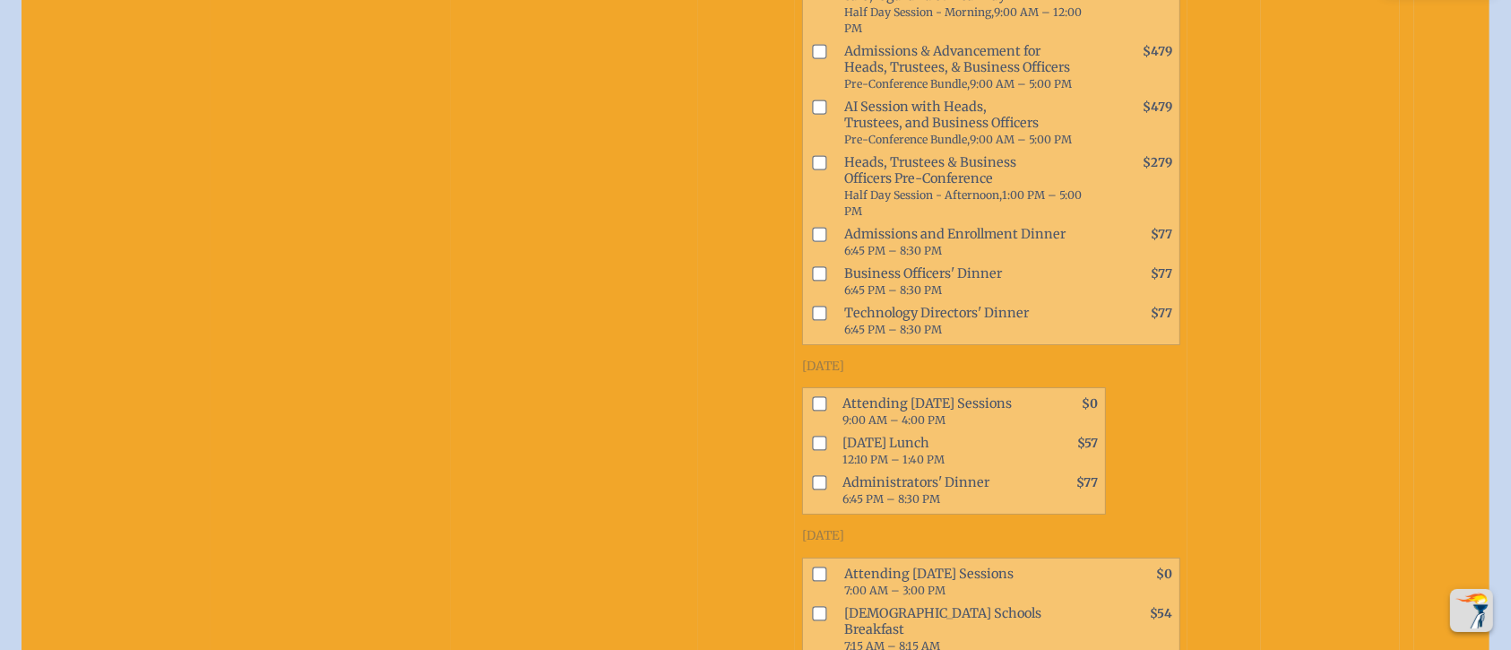
scroll to position [6574, 0]
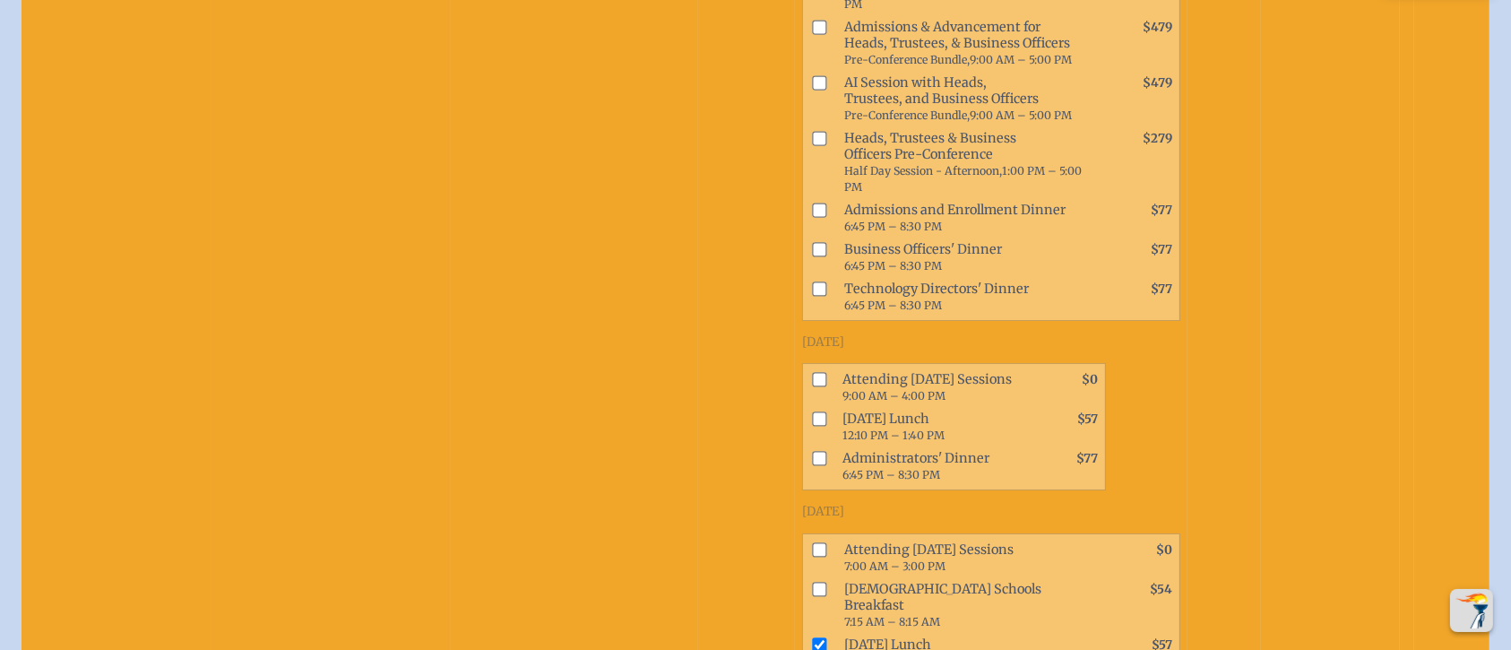
checkbox input "true"
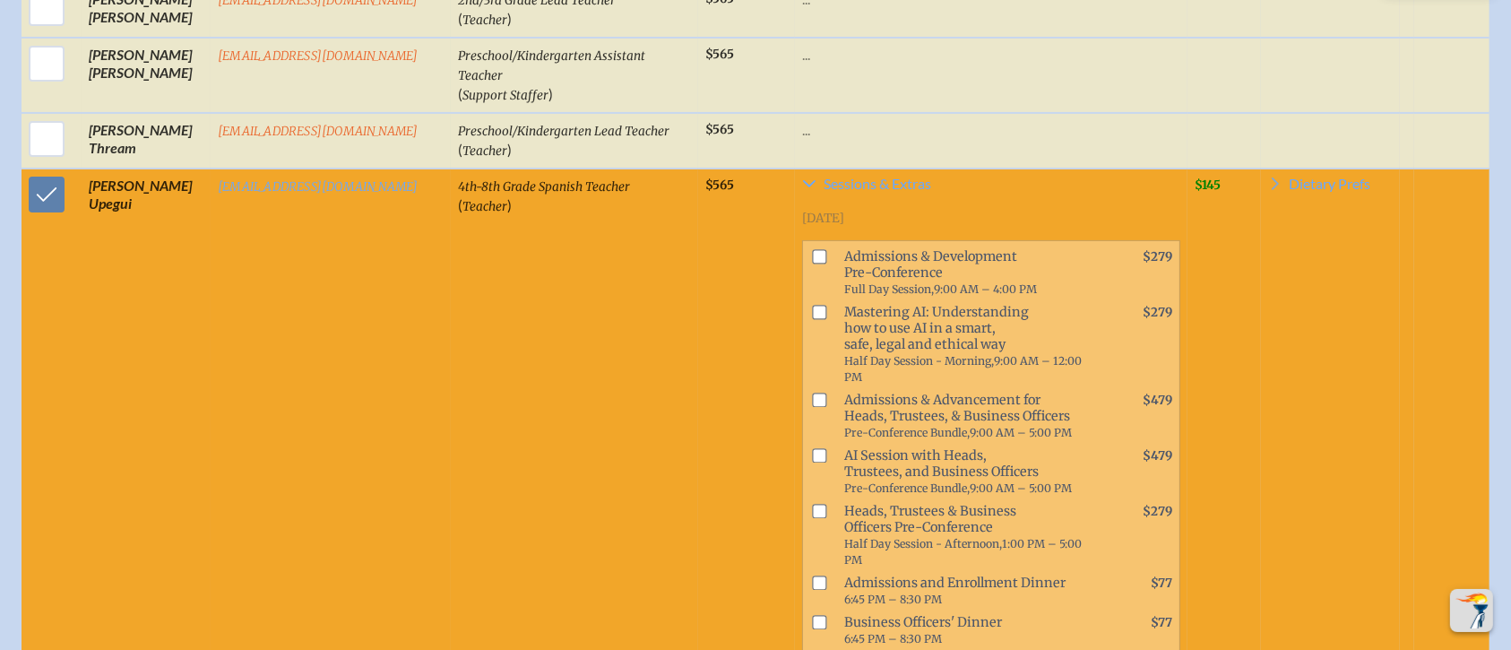
scroll to position [7291, 0]
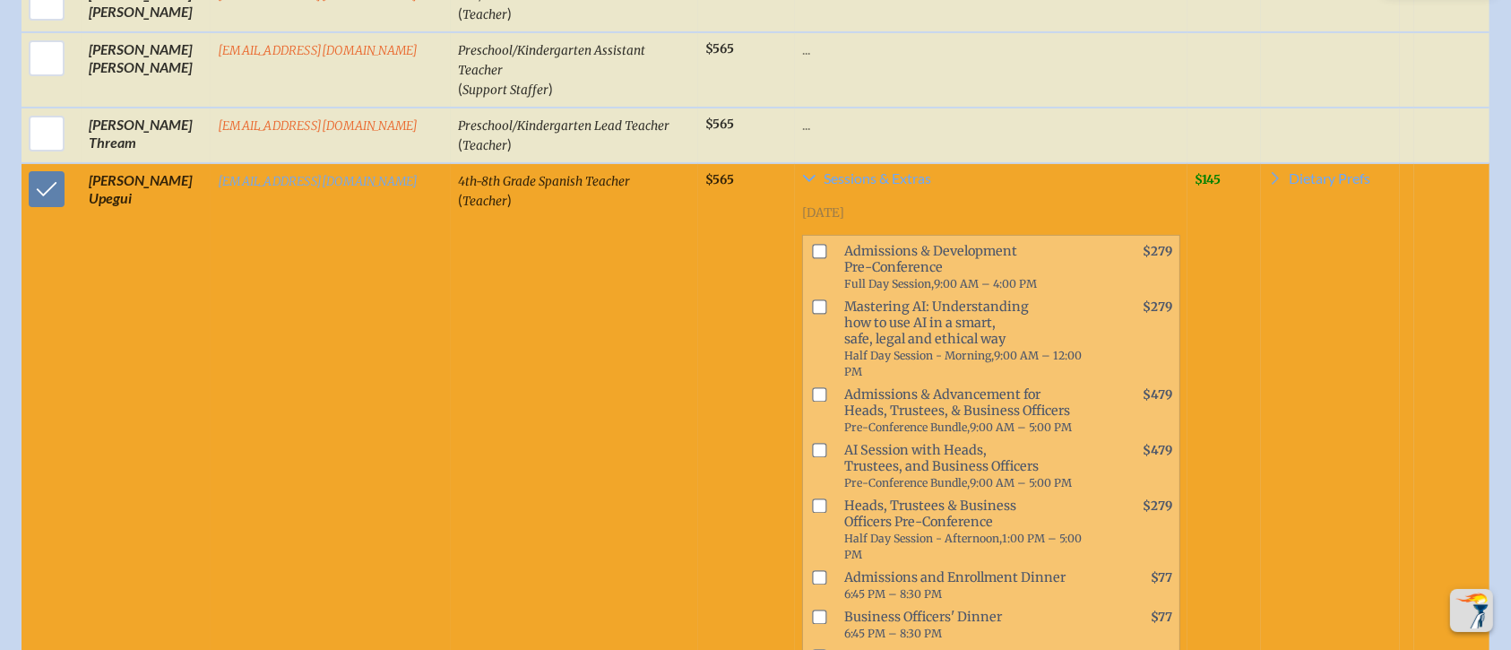
checkbox input "true"
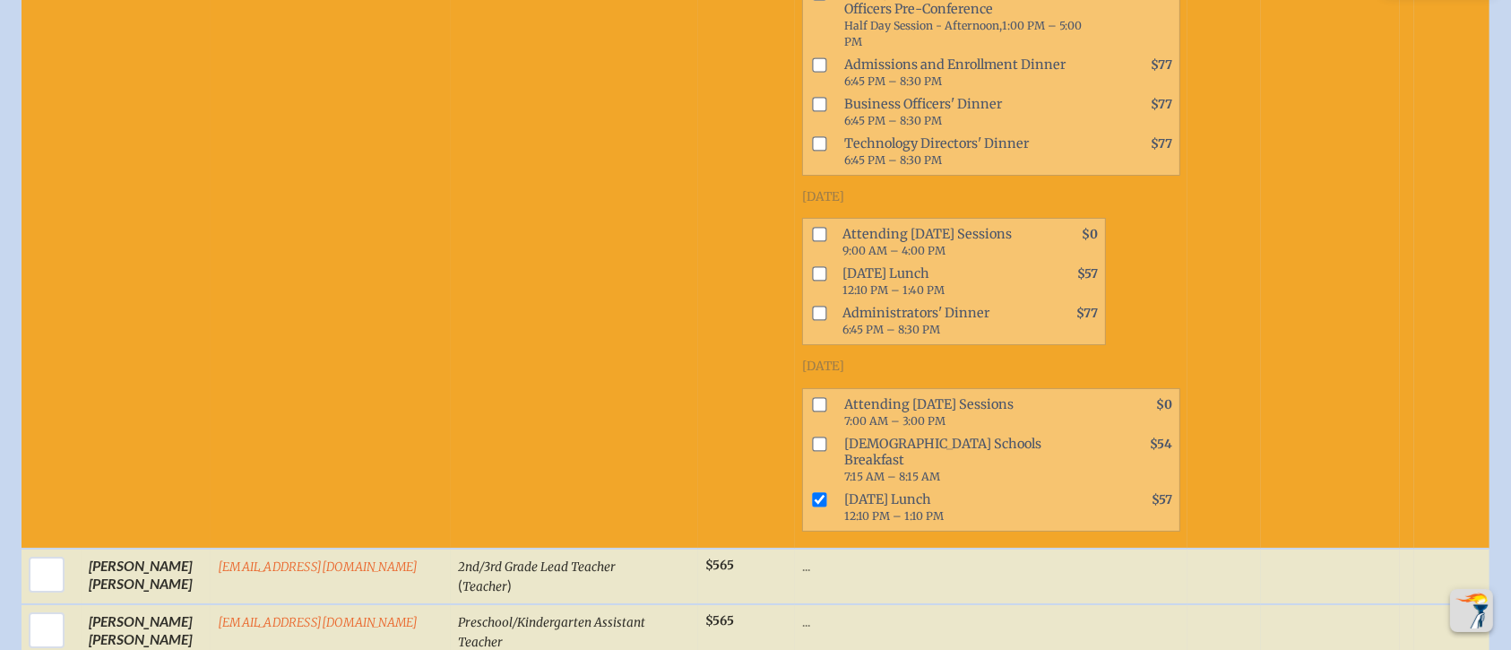
scroll to position [6693, 0]
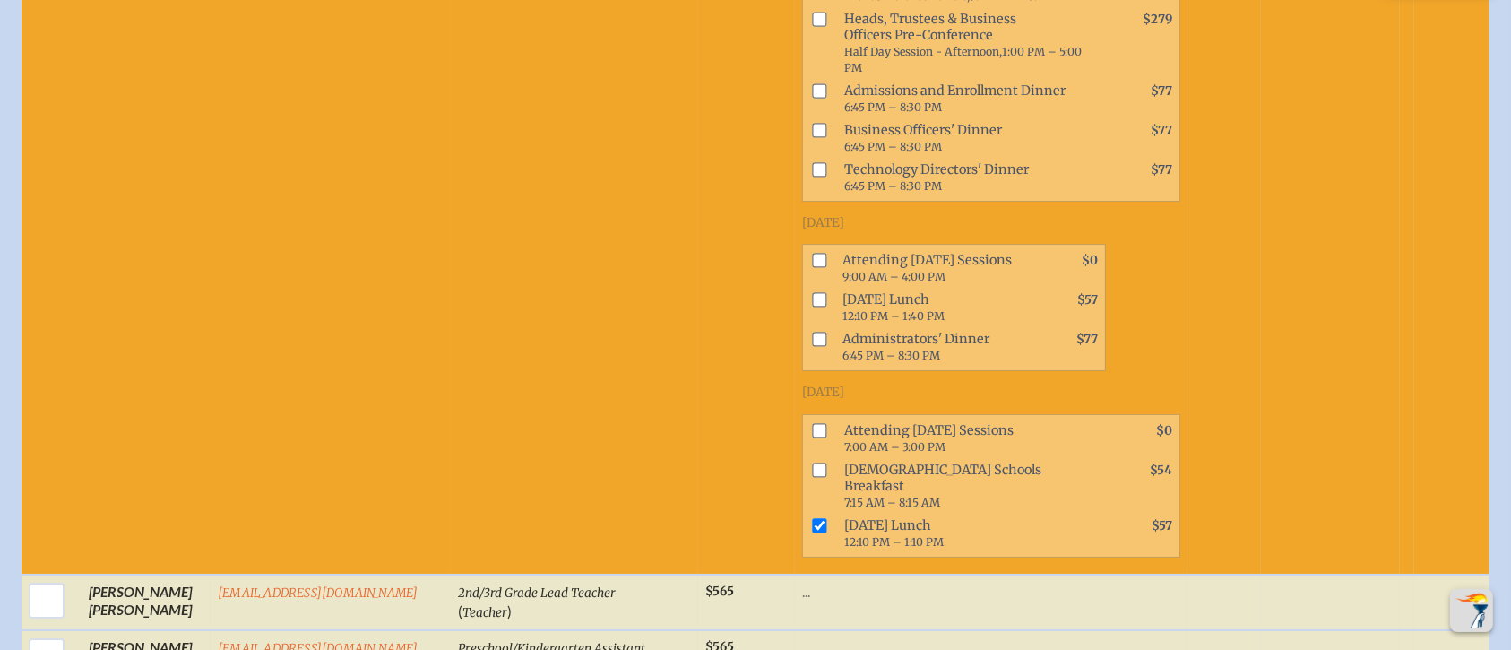
checkbox input "true"
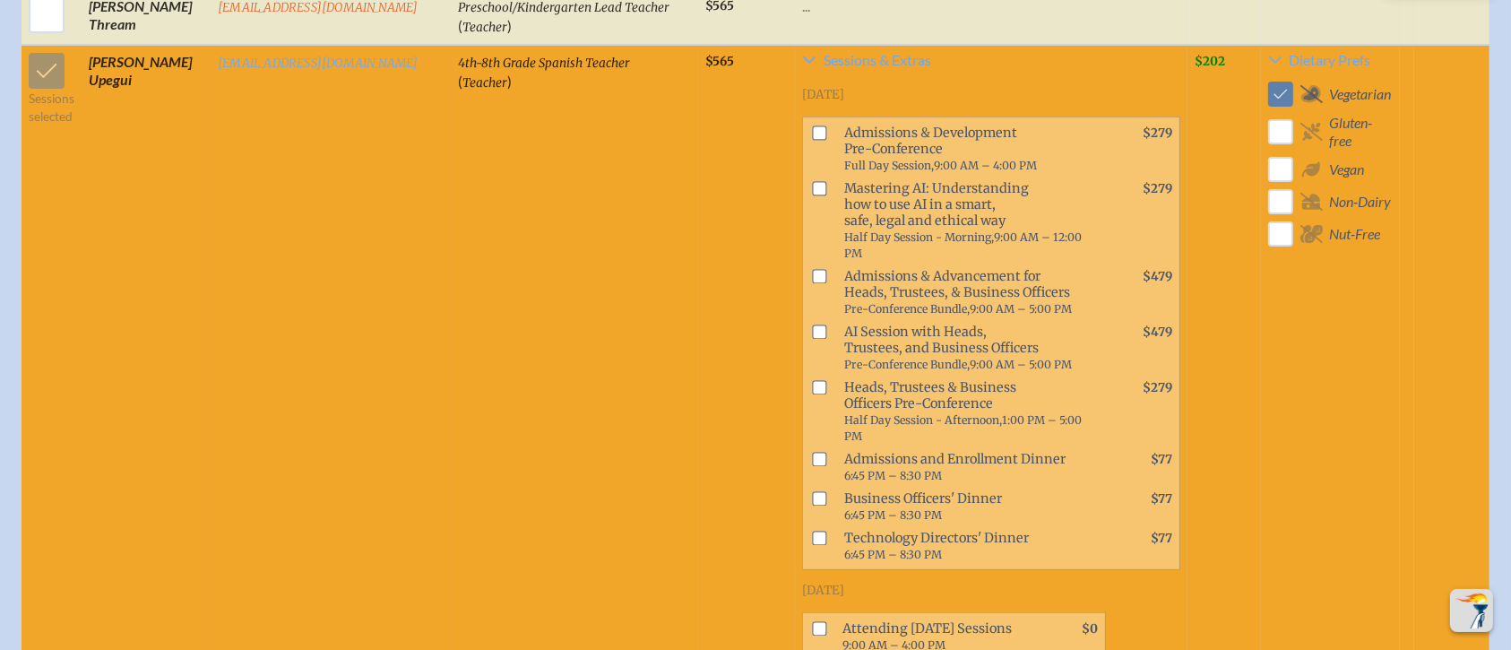
scroll to position [7410, 0]
checkbox input "true"
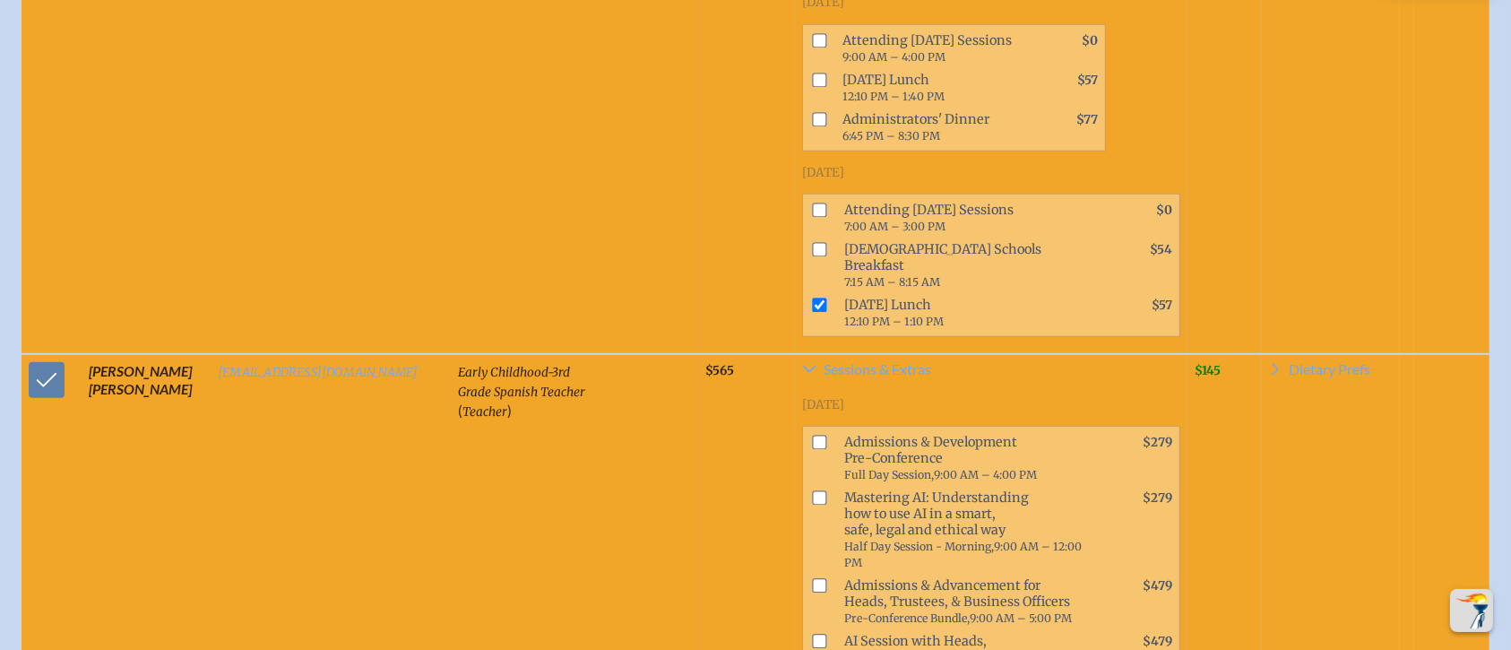
scroll to position [8008, 0]
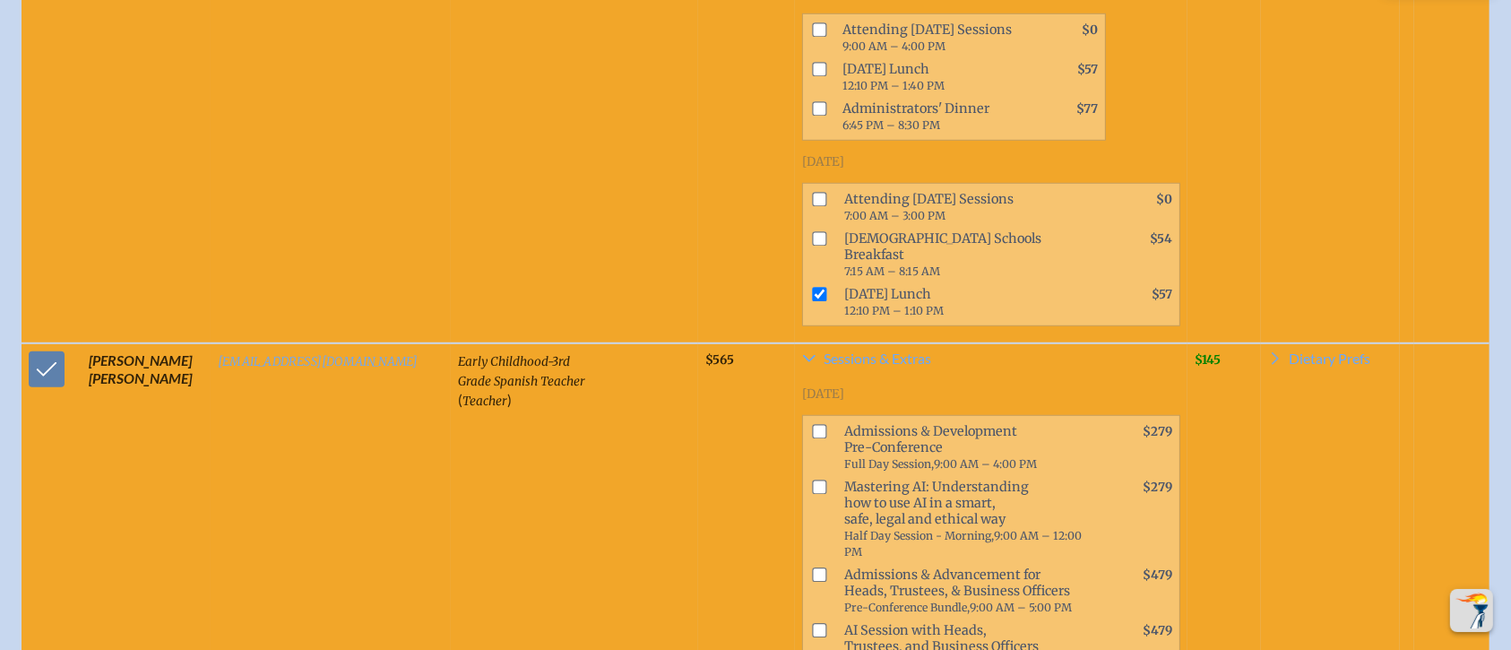
checkbox input "true"
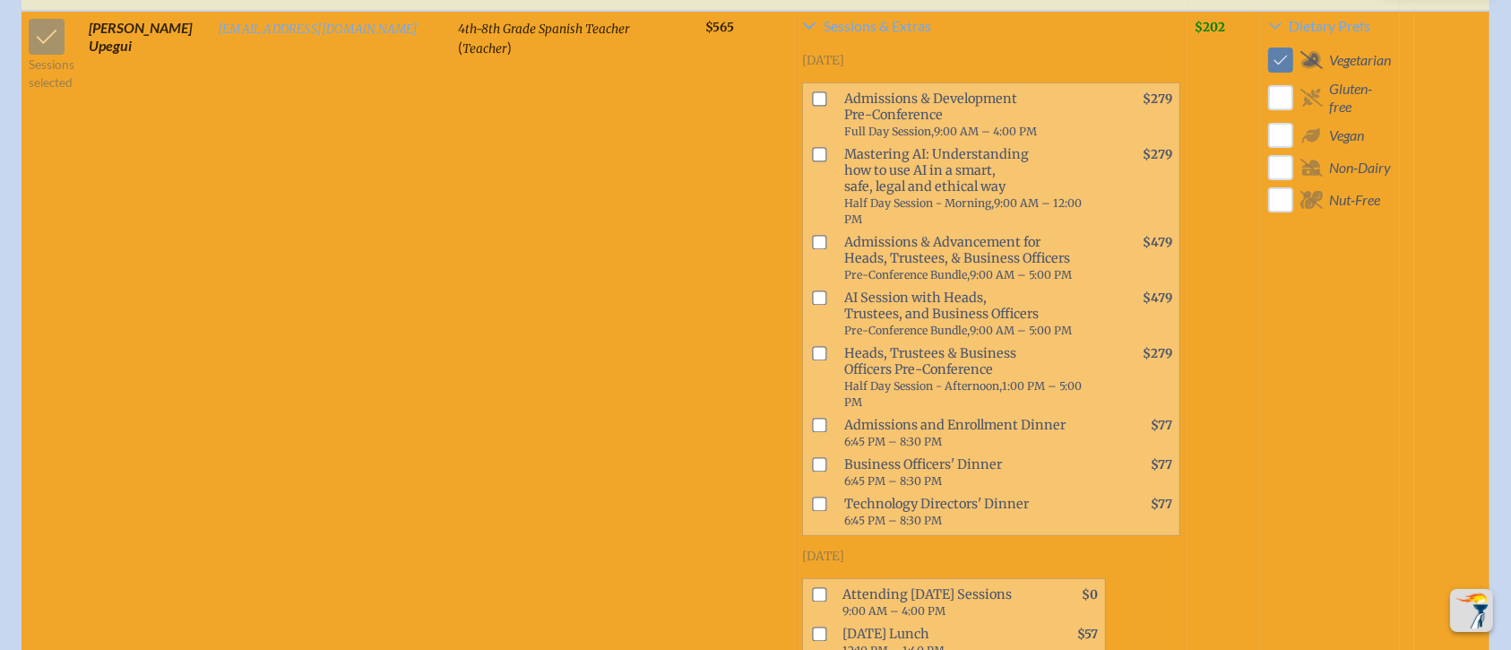
scroll to position [7530, 0]
